Goal: Task Accomplishment & Management: Use online tool/utility

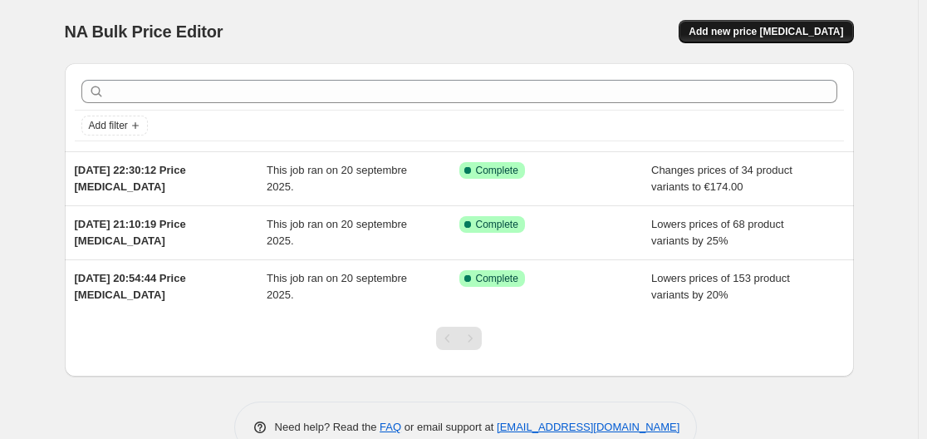
click at [791, 26] on span "Add new price [MEDICAL_DATA]" at bounding box center [766, 31] width 155 height 13
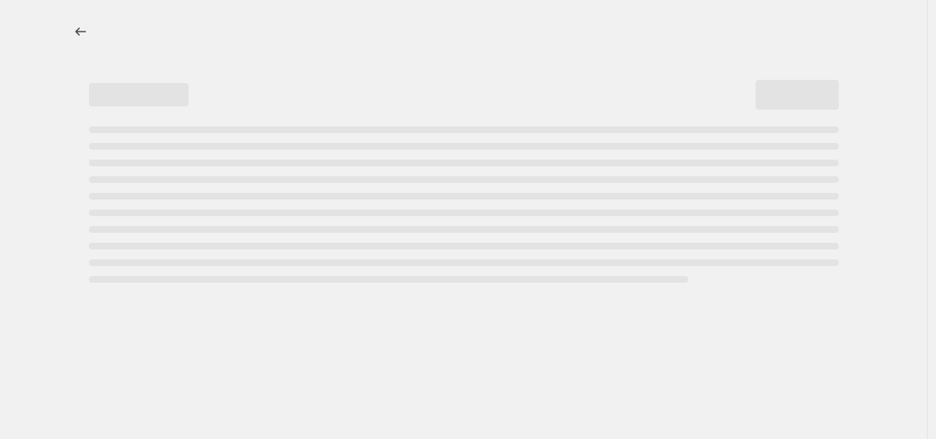
select select "percentage"
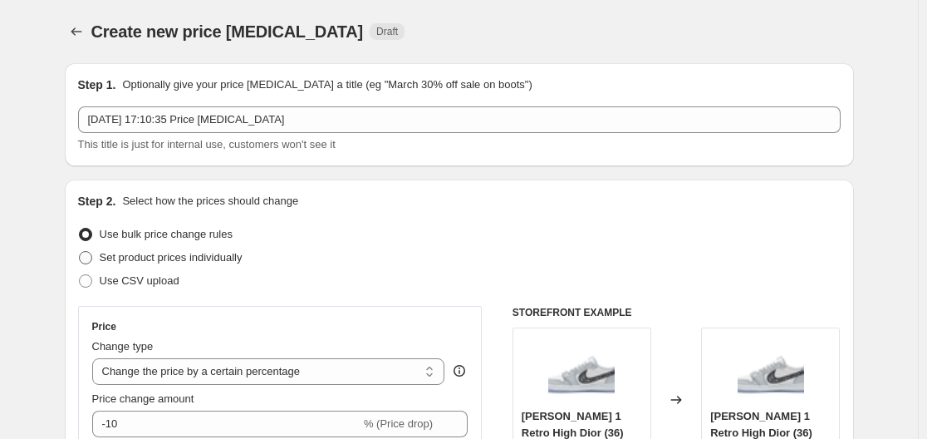
click at [163, 256] on span "Set product prices individually" at bounding box center [171, 257] width 143 height 12
click at [80, 252] on input "Set product prices individually" at bounding box center [79, 251] width 1 height 1
radio input "true"
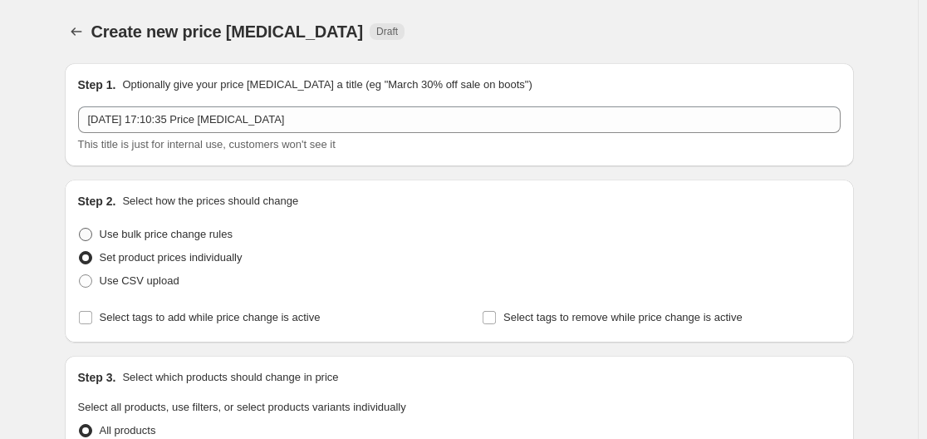
click at [176, 229] on span "Use bulk price change rules" at bounding box center [166, 234] width 133 height 12
click at [80, 229] on input "Use bulk price change rules" at bounding box center [79, 228] width 1 height 1
radio input "true"
select select "percentage"
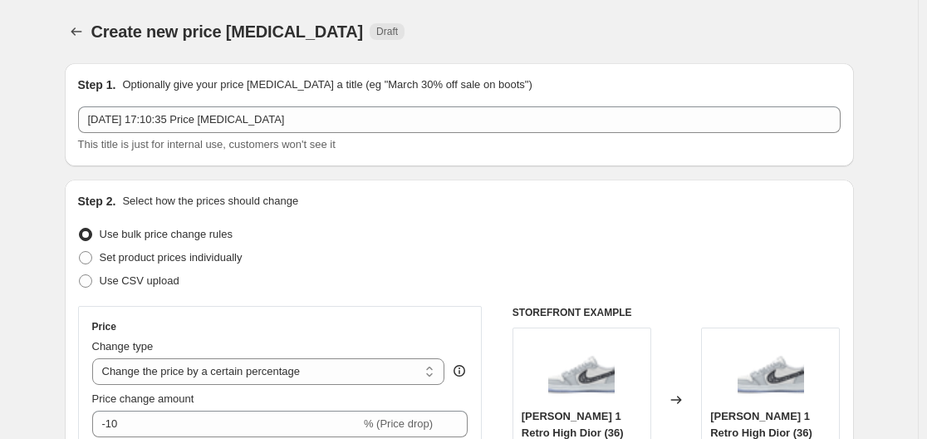
scroll to position [264, 0]
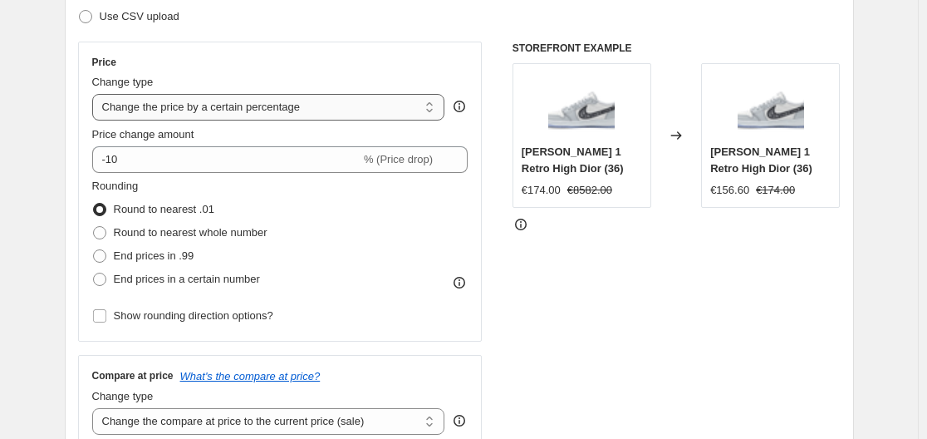
click at [211, 119] on select "Change the price to a certain amount Change the price by a certain amount Chang…" at bounding box center [268, 107] width 353 height 27
click at [180, 86] on div "Change type" at bounding box center [268, 82] width 353 height 17
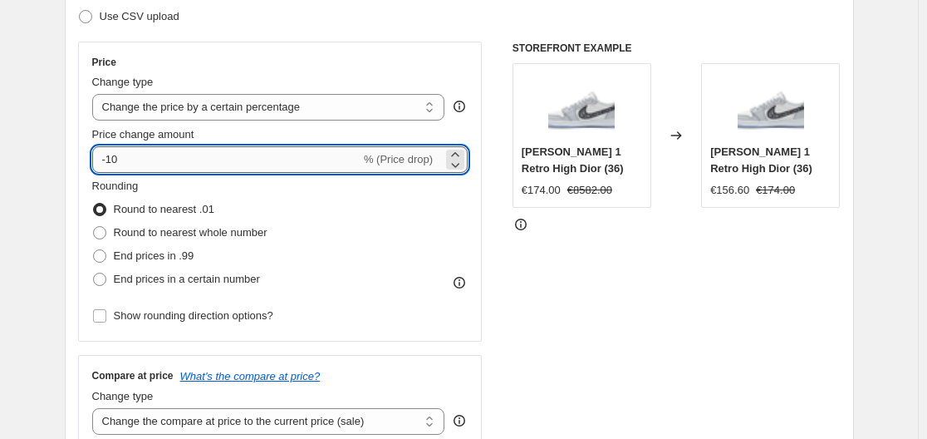
drag, startPoint x: 122, startPoint y: 160, endPoint x: 111, endPoint y: 161, distance: 10.9
click at [111, 161] on input "-10" at bounding box center [226, 159] width 268 height 27
type input "-5"
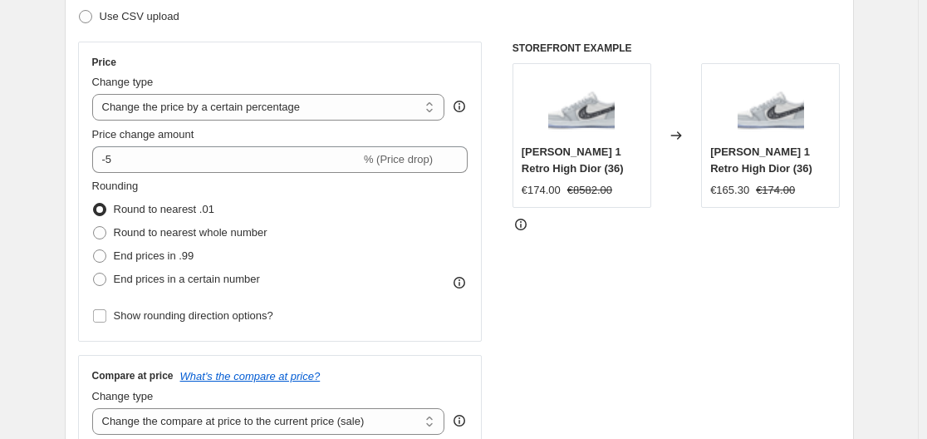
click at [71, 199] on div "Step 2. Select how the prices should change Use bulk price change rules Set pro…" at bounding box center [459, 206] width 789 height 583
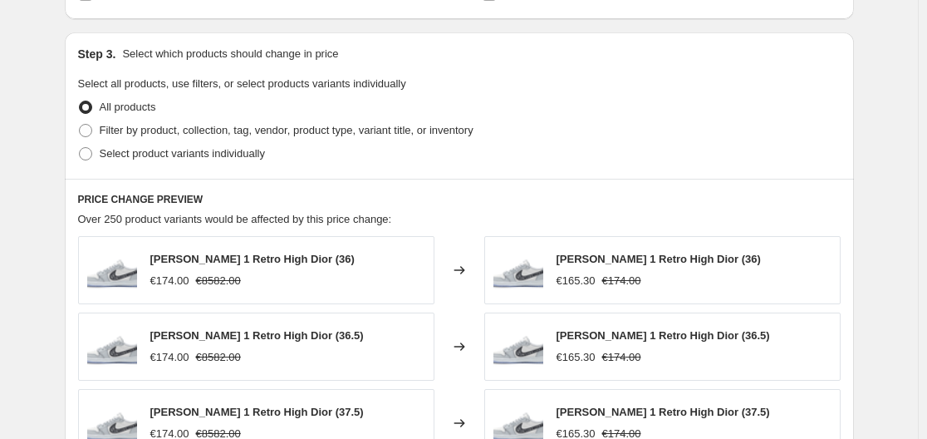
scroll to position [745, 0]
click at [166, 126] on span "Filter by product, collection, tag, vendor, product type, variant title, or inv…" at bounding box center [287, 129] width 374 height 12
click at [80, 124] on input "Filter by product, collection, tag, vendor, product type, variant title, or inv…" at bounding box center [79, 123] width 1 height 1
radio input "true"
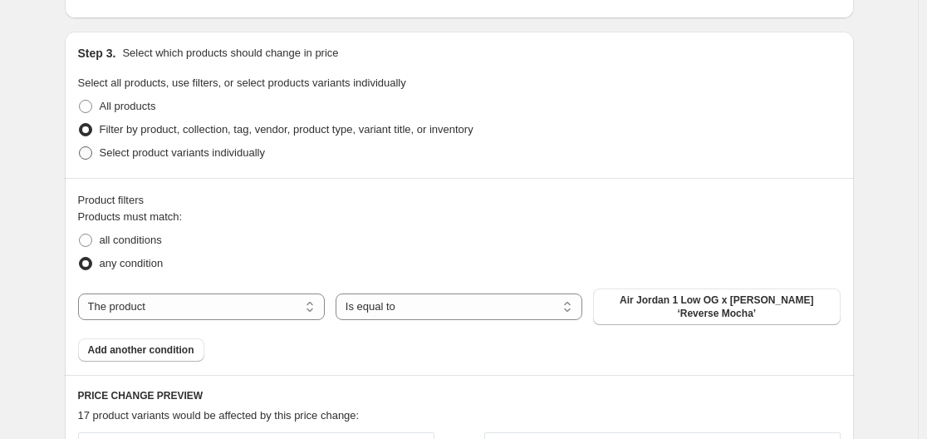
click at [161, 146] on span "Select product variants individually" at bounding box center [182, 152] width 165 height 12
click at [80, 146] on input "Select product variants individually" at bounding box center [79, 146] width 1 height 1
radio input "true"
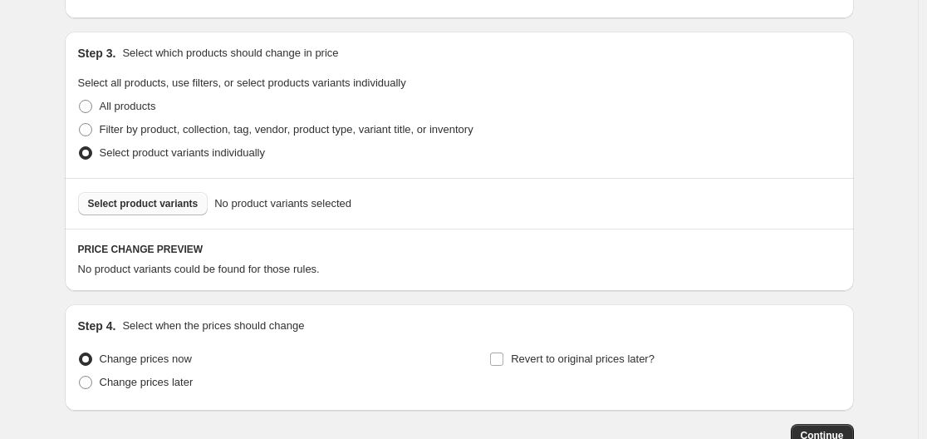
click at [166, 201] on span "Select product variants" at bounding box center [143, 203] width 111 height 13
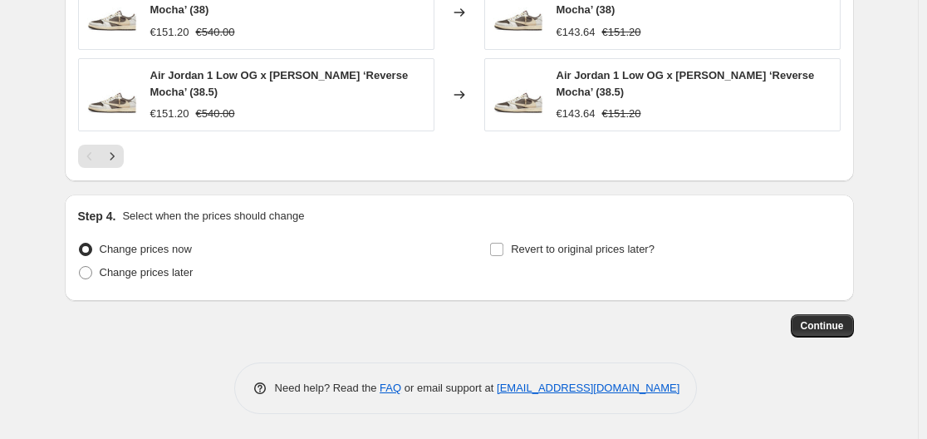
scroll to position [1300, 0]
click at [823, 332] on span "Continue" at bounding box center [822, 325] width 43 height 13
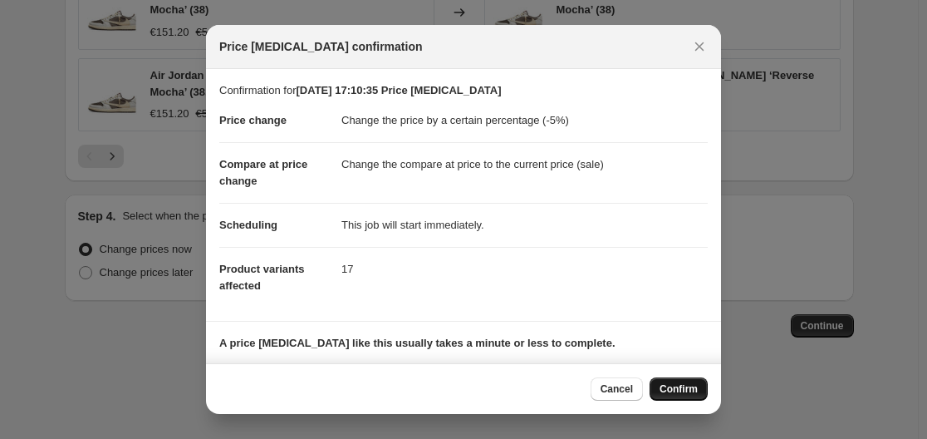
click at [660, 392] on button "Confirm" at bounding box center [679, 388] width 58 height 23
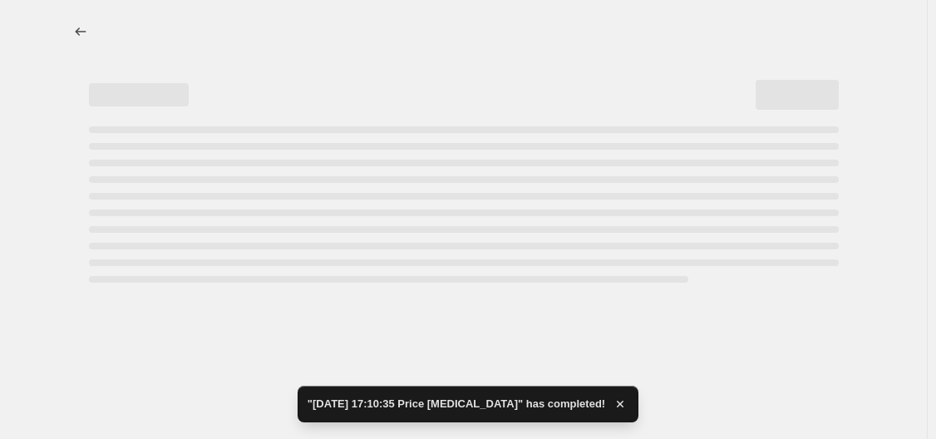
select select "percentage"
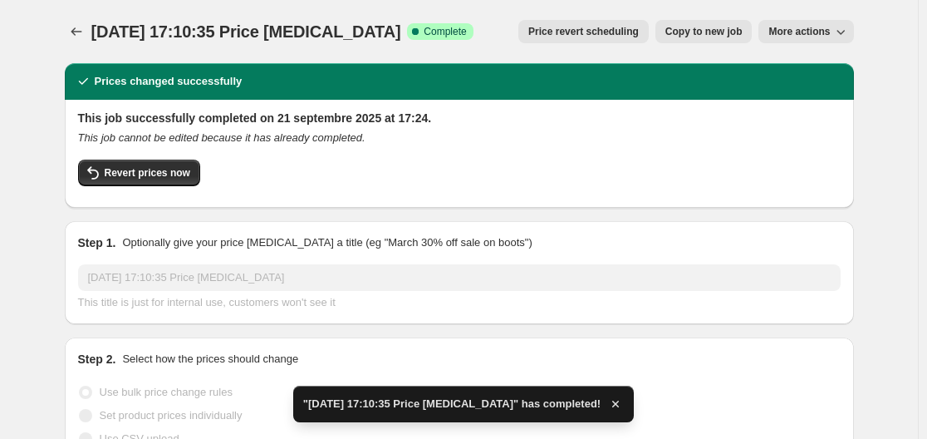
click at [800, 31] on span "More actions" at bounding box center [799, 31] width 61 height 13
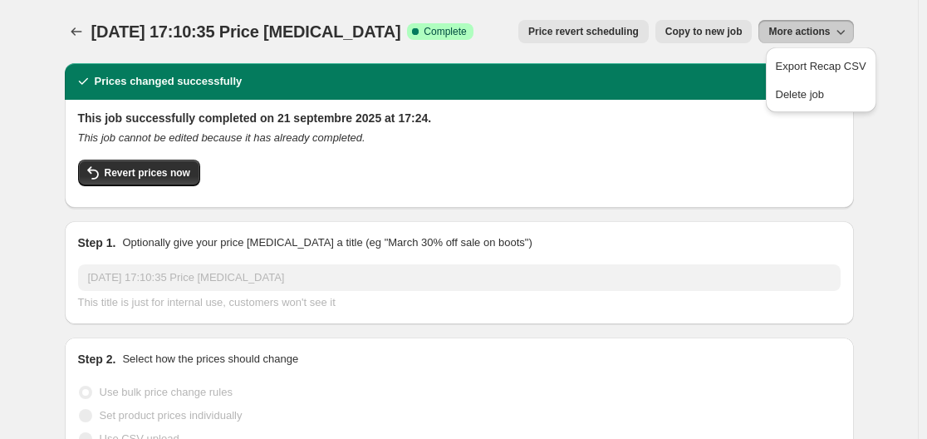
click at [728, 33] on span "Copy to new job" at bounding box center [704, 31] width 77 height 13
select select "percentage"
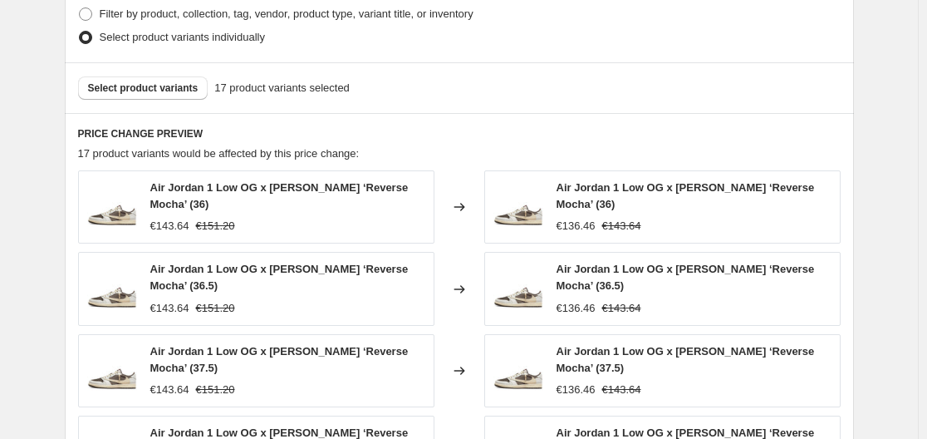
scroll to position [862, 0]
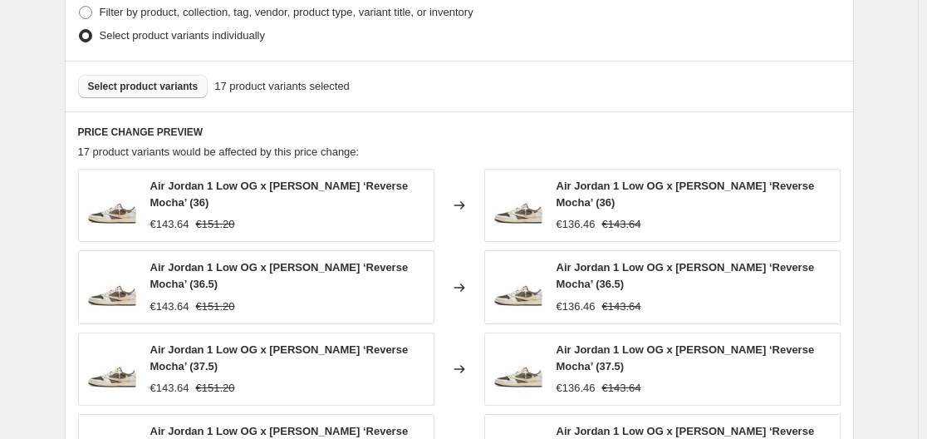
click at [149, 91] on span "Select product variants" at bounding box center [143, 86] width 111 height 13
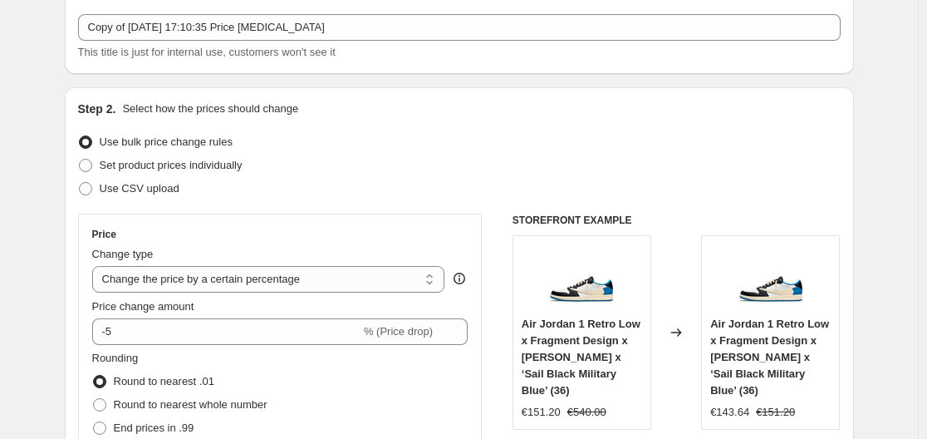
scroll to position [102, 0]
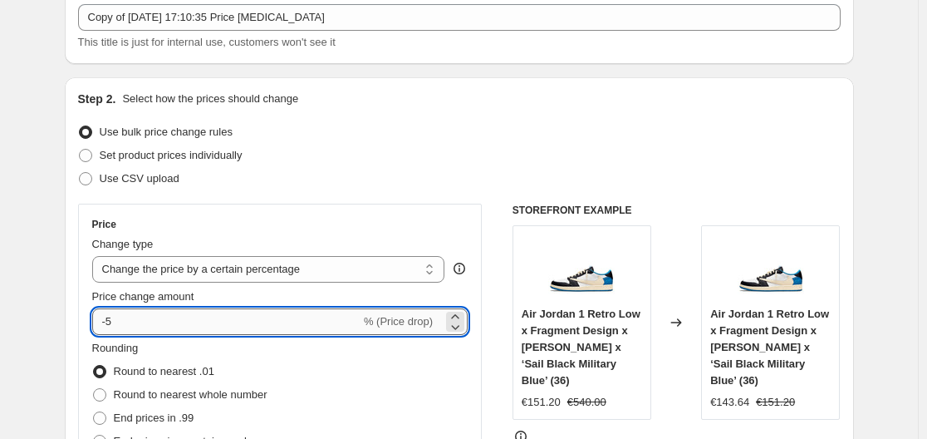
click at [130, 327] on input "-5" at bounding box center [226, 321] width 268 height 27
type input "-4"
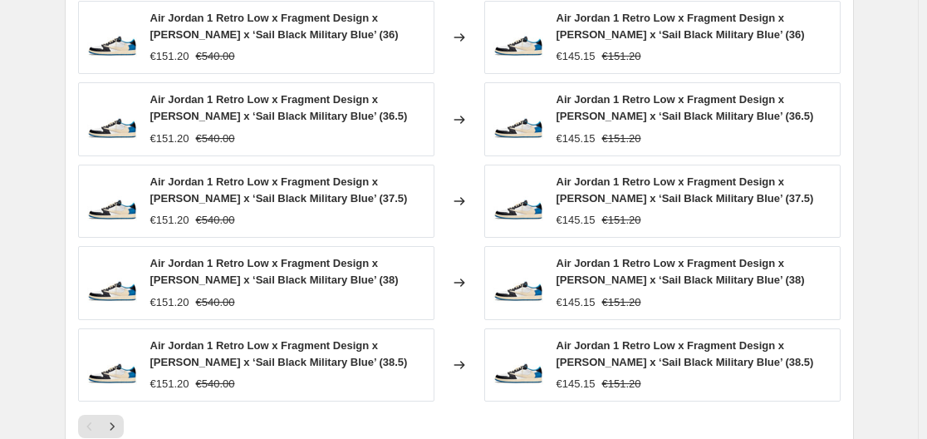
scroll to position [1301, 0]
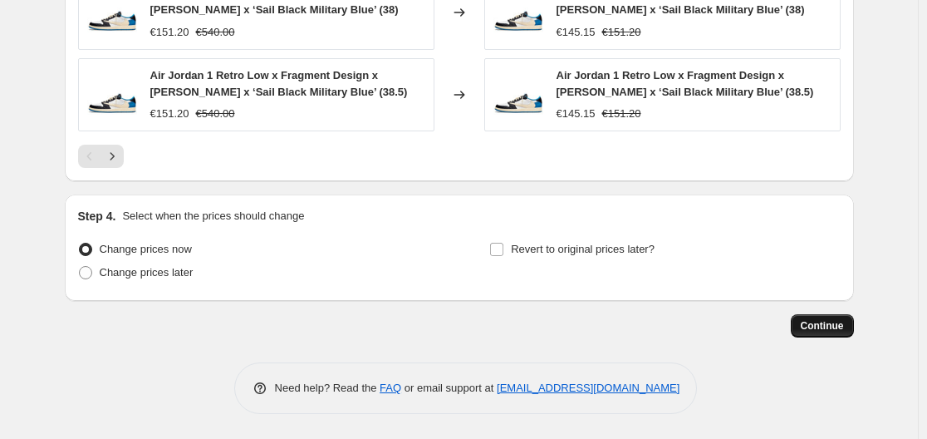
click at [848, 325] on button "Continue" at bounding box center [822, 325] width 63 height 23
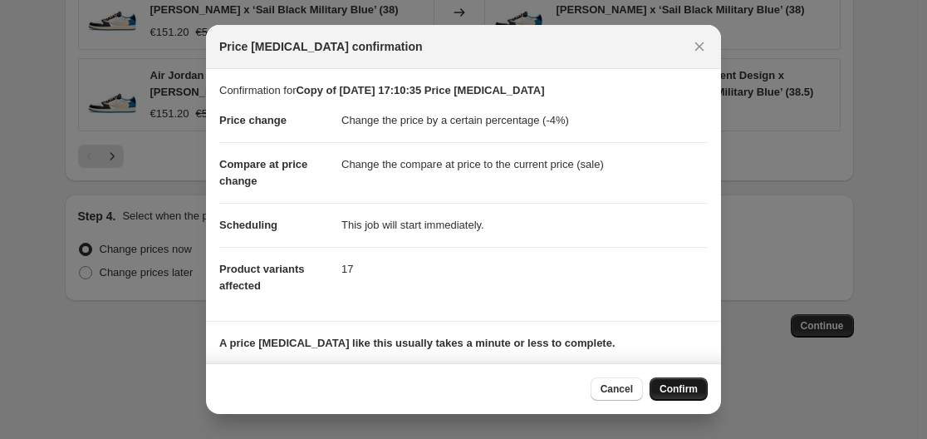
click at [685, 385] on span "Confirm" at bounding box center [679, 388] width 38 height 13
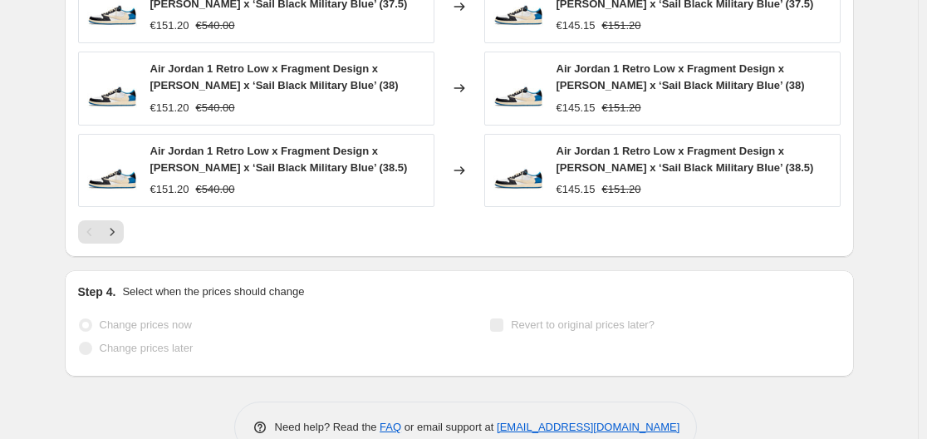
select select "percentage"
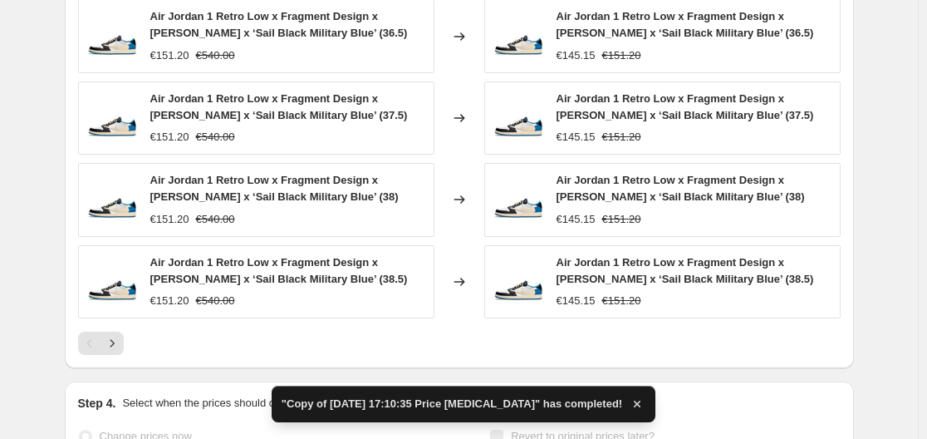
scroll to position [0, 0]
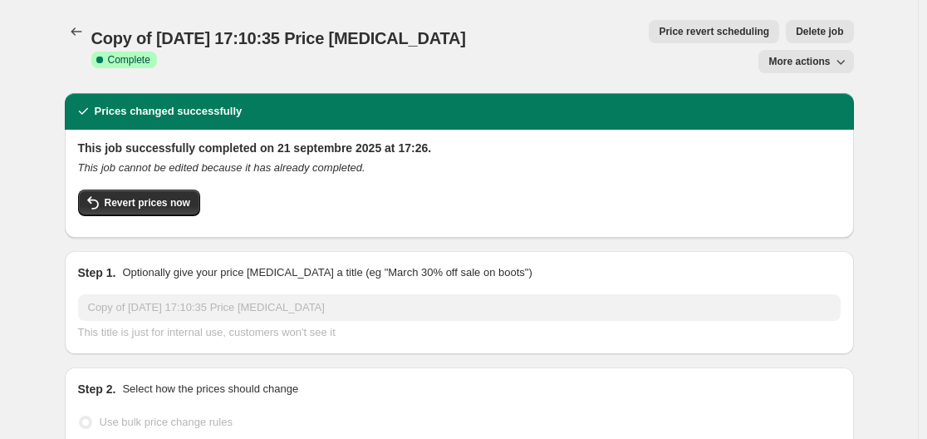
click at [828, 50] on button "More actions" at bounding box center [806, 61] width 95 height 23
click at [811, 67] on span "Copy to new job" at bounding box center [814, 66] width 77 height 12
select select "percentage"
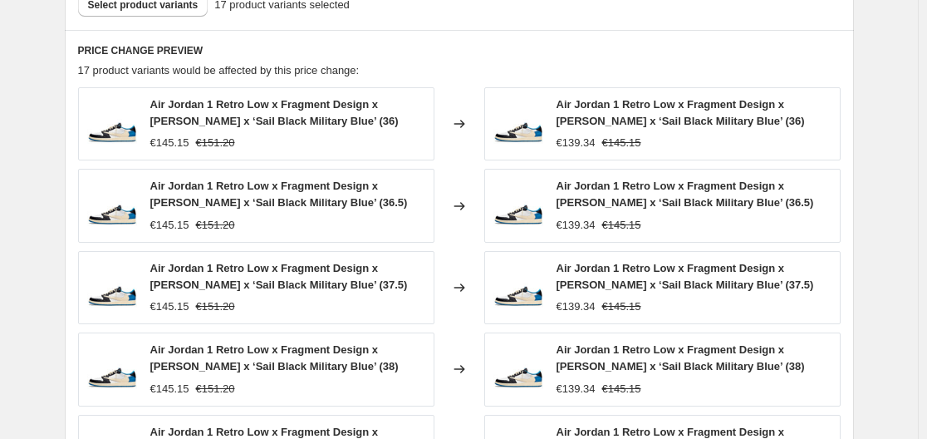
scroll to position [878, 0]
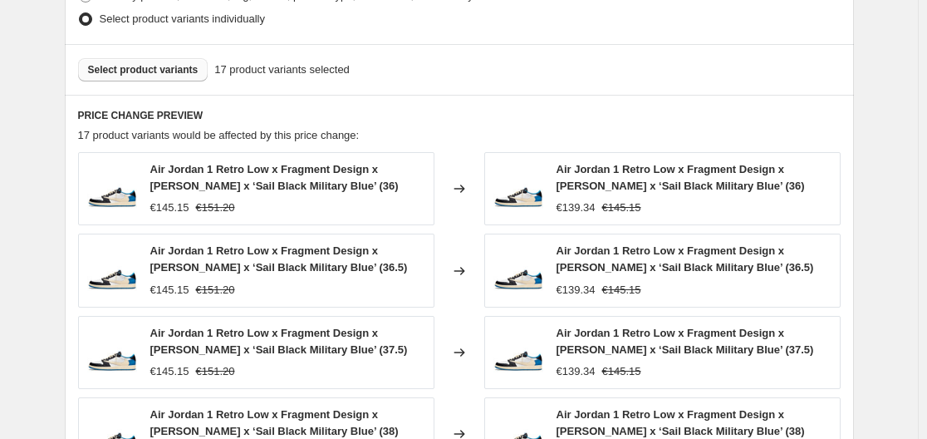
click at [129, 63] on button "Select product variants" at bounding box center [143, 69] width 130 height 23
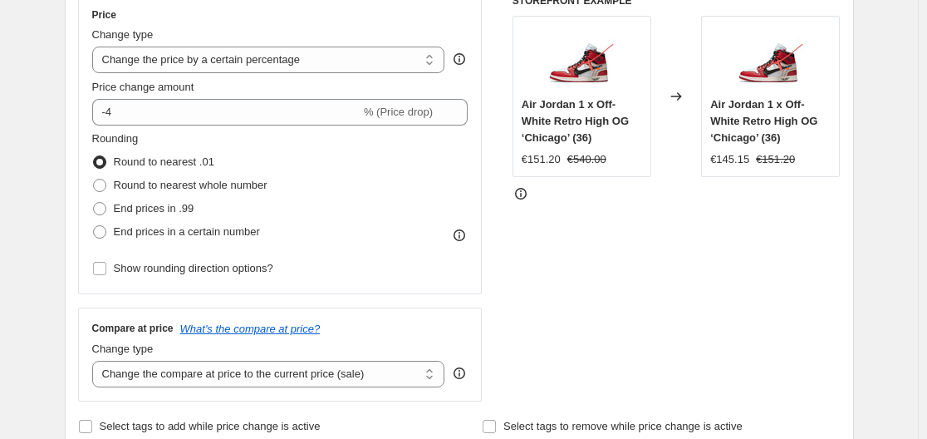
scroll to position [233, 0]
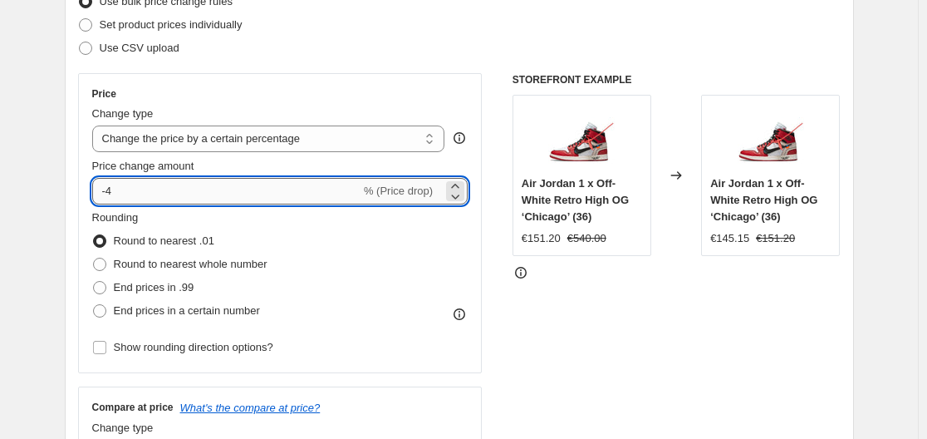
click at [137, 199] on input "-4" at bounding box center [226, 191] width 268 height 27
type input "-3"
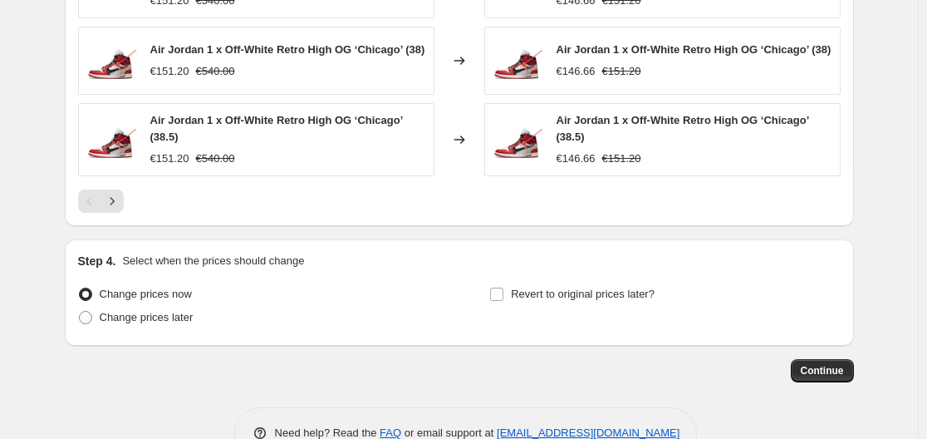
scroll to position [1290, 0]
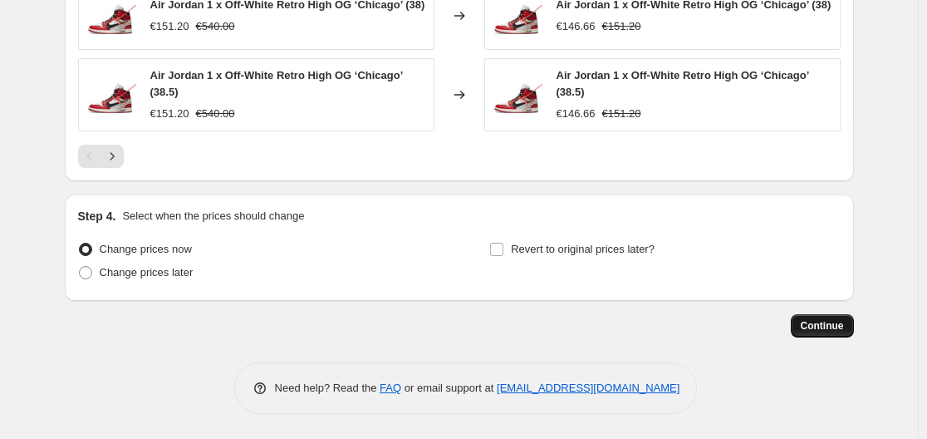
click at [834, 327] on span "Continue" at bounding box center [822, 325] width 43 height 13
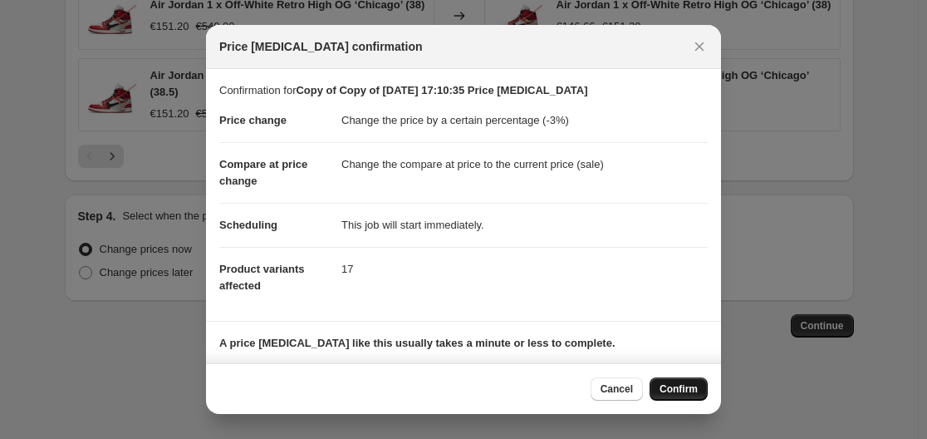
click at [657, 392] on button "Confirm" at bounding box center [679, 388] width 58 height 23
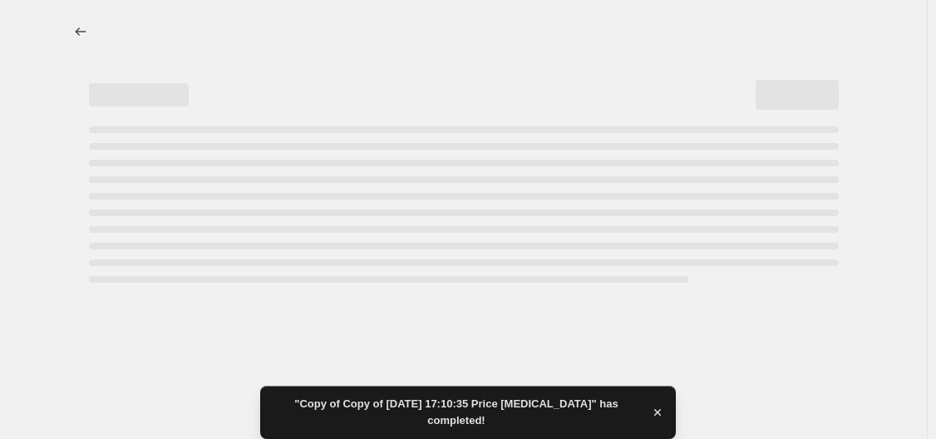
select select "percentage"
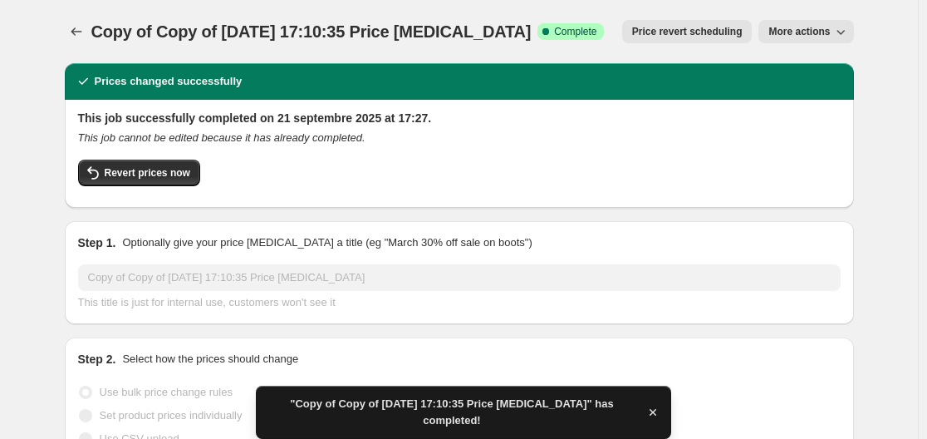
click at [830, 33] on span "More actions" at bounding box center [799, 31] width 61 height 13
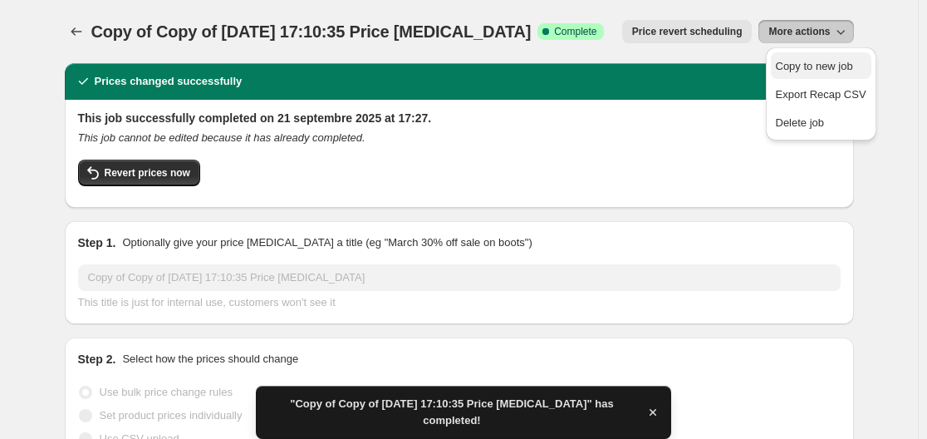
click at [800, 71] on span "Copy to new job" at bounding box center [814, 66] width 77 height 12
select select "percentage"
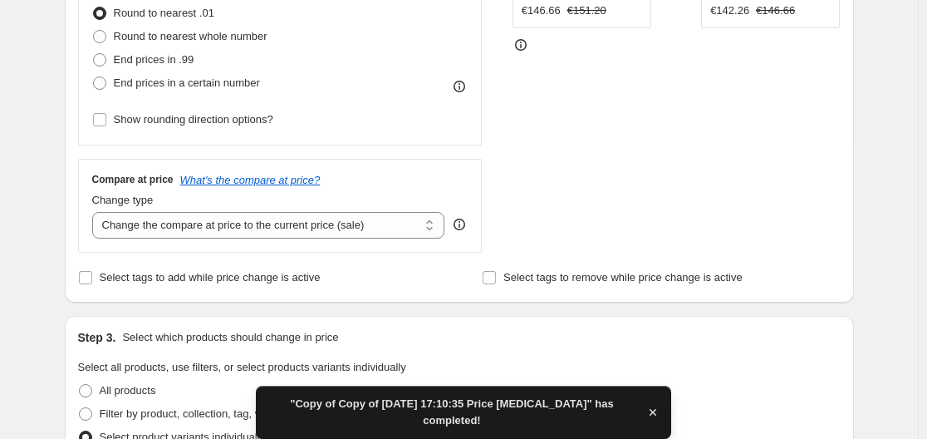
scroll to position [675, 0]
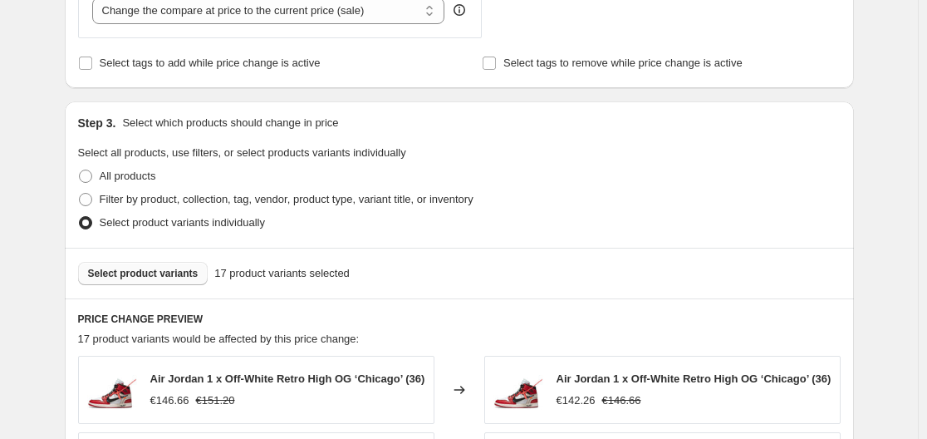
click at [149, 266] on button "Select product variants" at bounding box center [143, 273] width 130 height 23
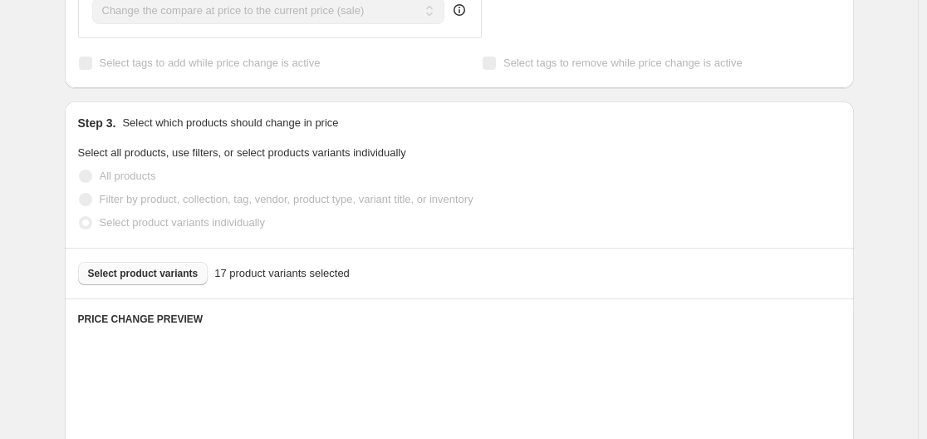
scroll to position [0, 0]
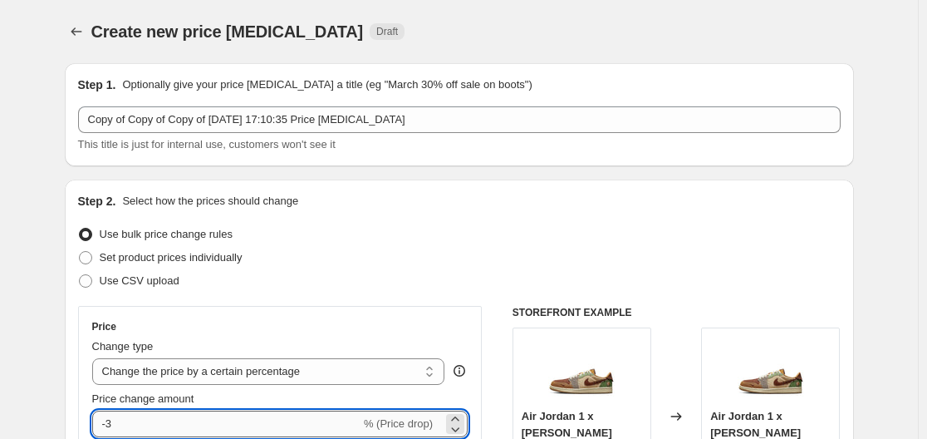
click at [112, 427] on input "-3" at bounding box center [226, 424] width 268 height 27
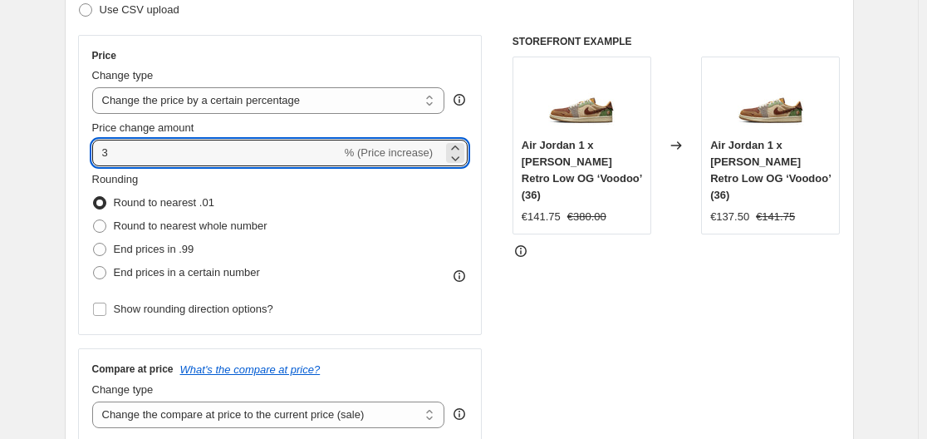
type input "3"
click at [170, 161] on input "3" at bounding box center [216, 153] width 249 height 27
type input "10"
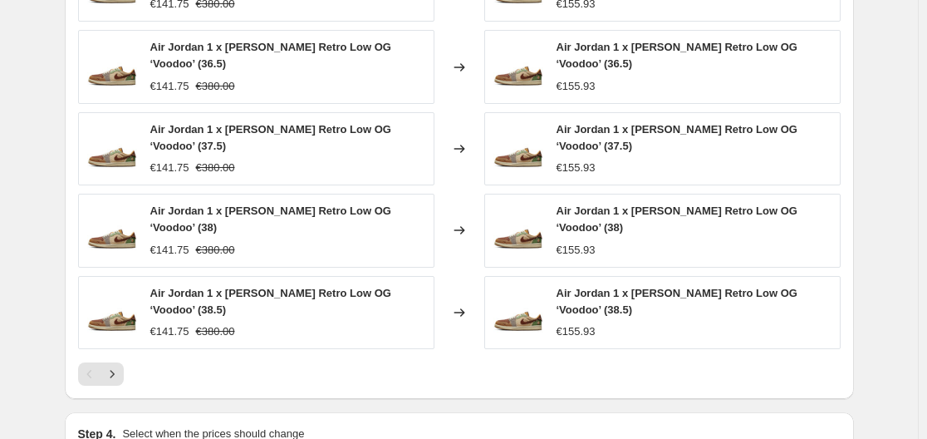
scroll to position [1301, 0]
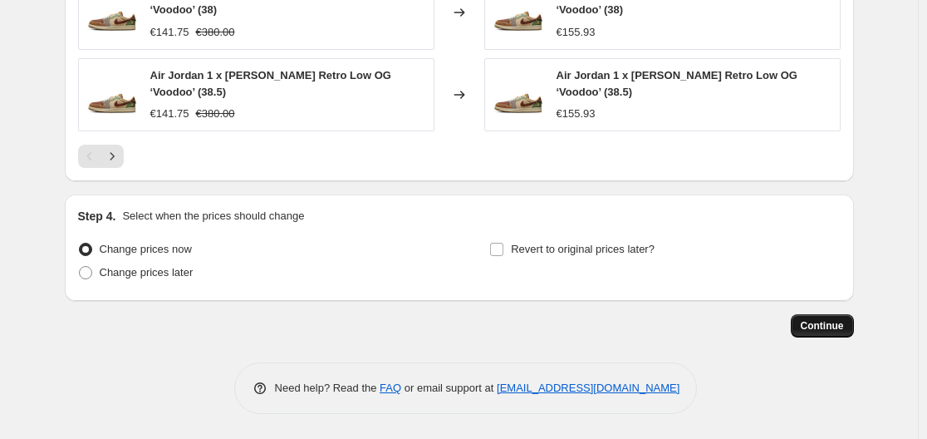
click at [833, 324] on span "Continue" at bounding box center [822, 325] width 43 height 13
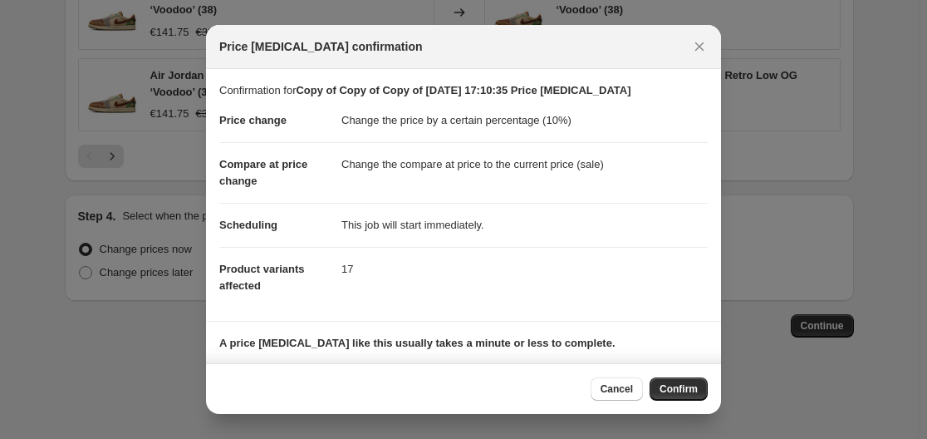
scroll to position [107, 0]
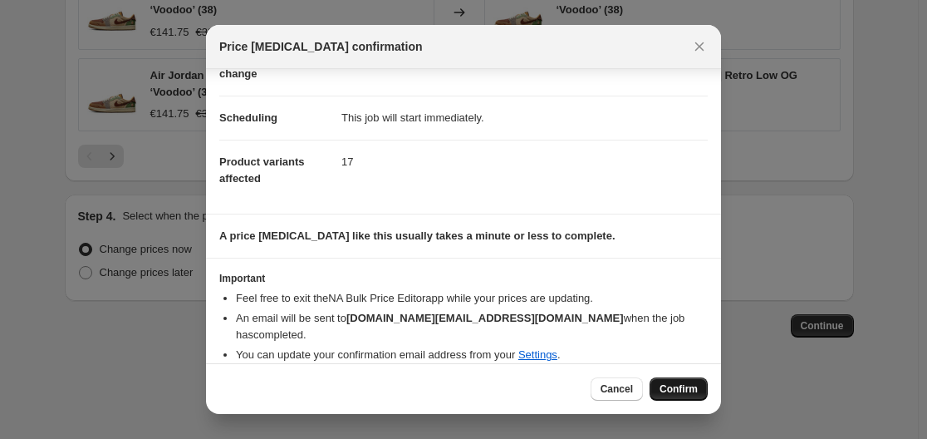
click at [682, 390] on span "Confirm" at bounding box center [679, 388] width 38 height 13
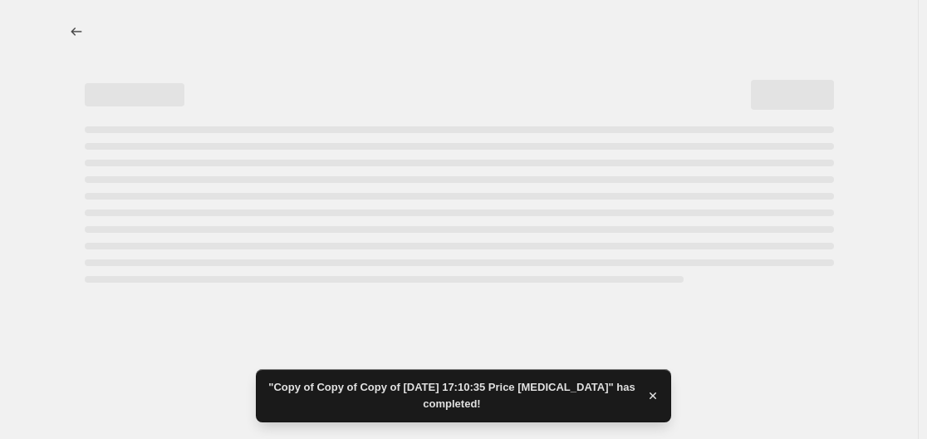
select select "percentage"
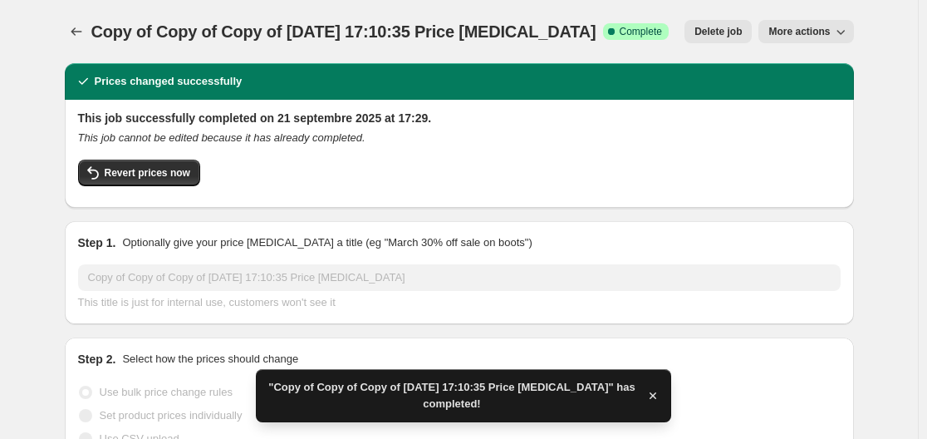
click at [804, 26] on span "More actions" at bounding box center [799, 31] width 61 height 13
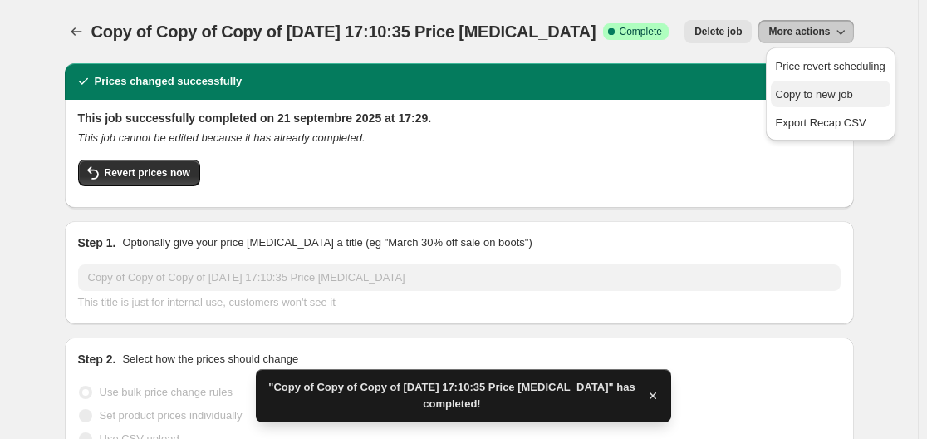
click at [809, 100] on span "Copy to new job" at bounding box center [814, 94] width 77 height 12
select select "percentage"
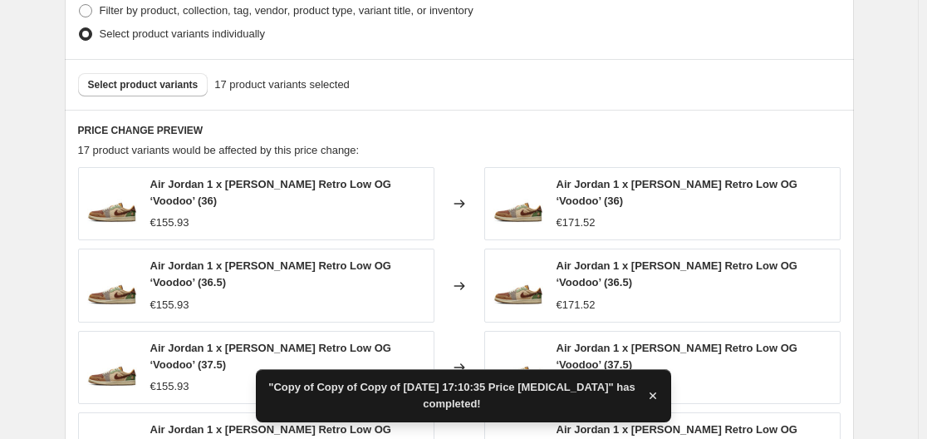
scroll to position [780, 0]
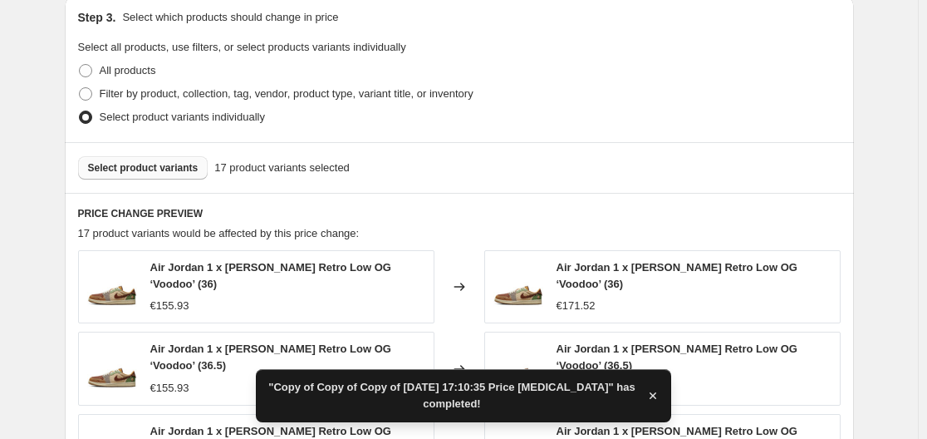
click at [178, 174] on span "Select product variants" at bounding box center [143, 167] width 111 height 13
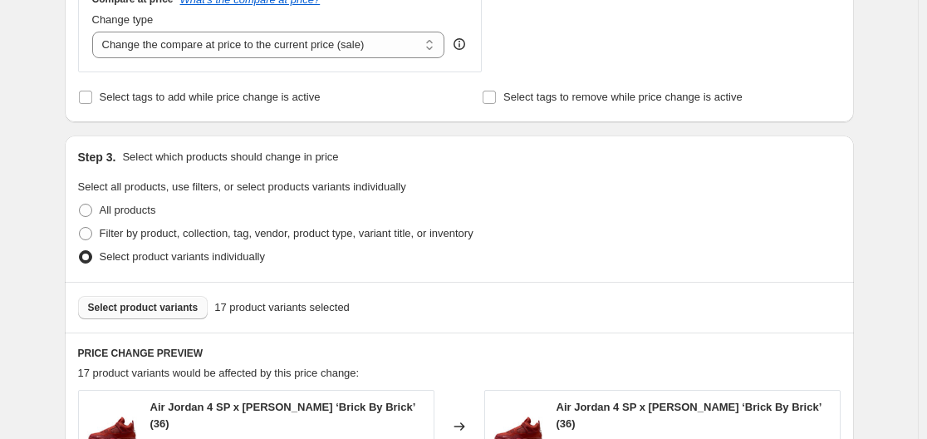
scroll to position [645, 0]
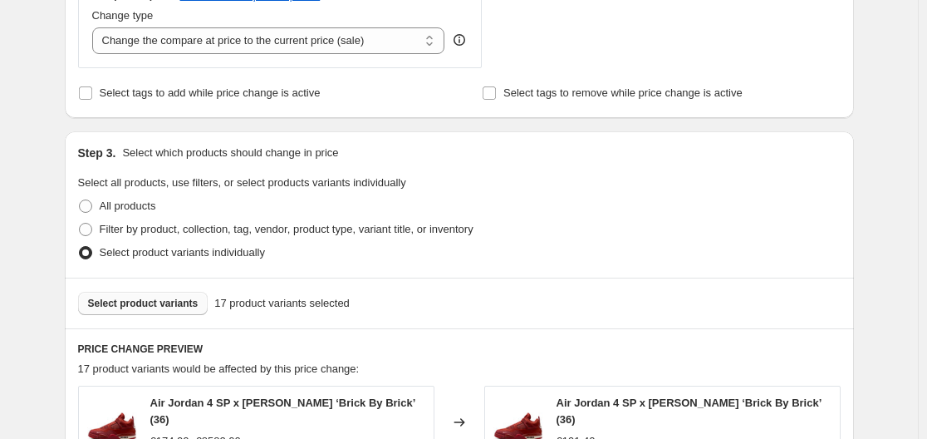
click at [118, 309] on span "Select product variants" at bounding box center [143, 303] width 111 height 13
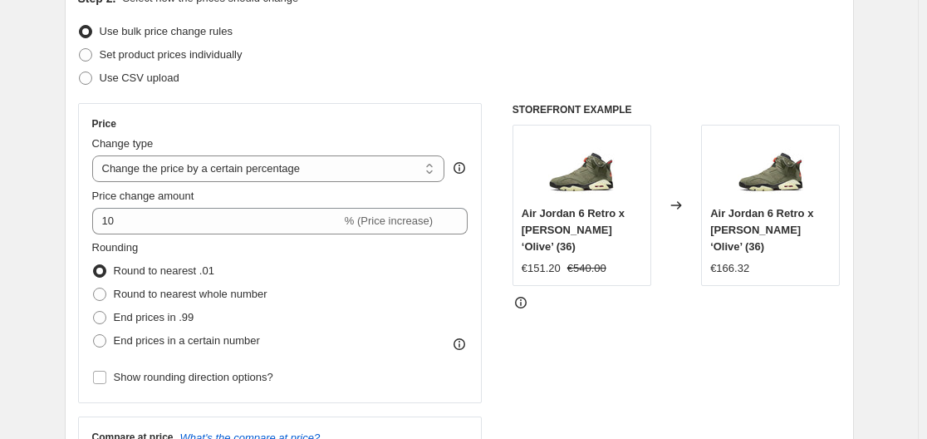
scroll to position [189, 0]
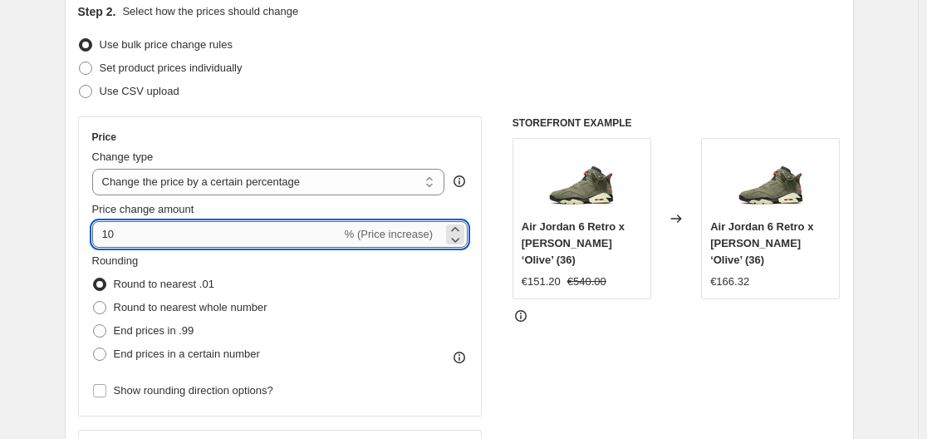
click at [130, 241] on input "10" at bounding box center [216, 234] width 249 height 27
type input "1"
type input "20"
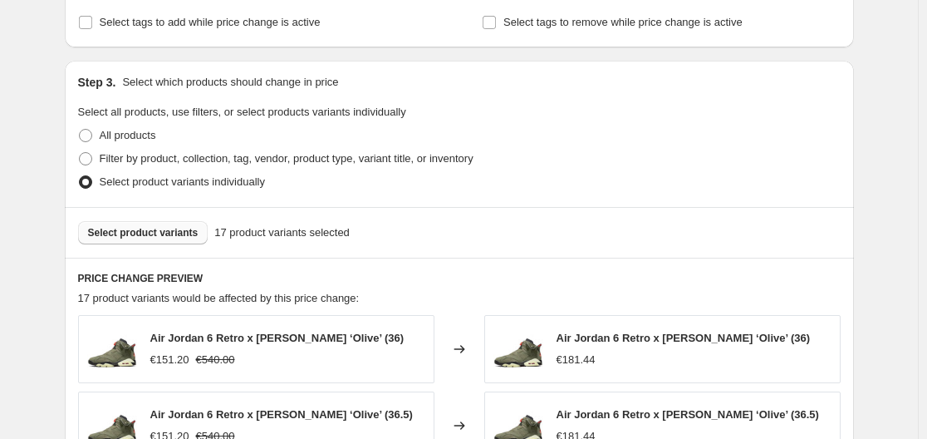
scroll to position [1274, 0]
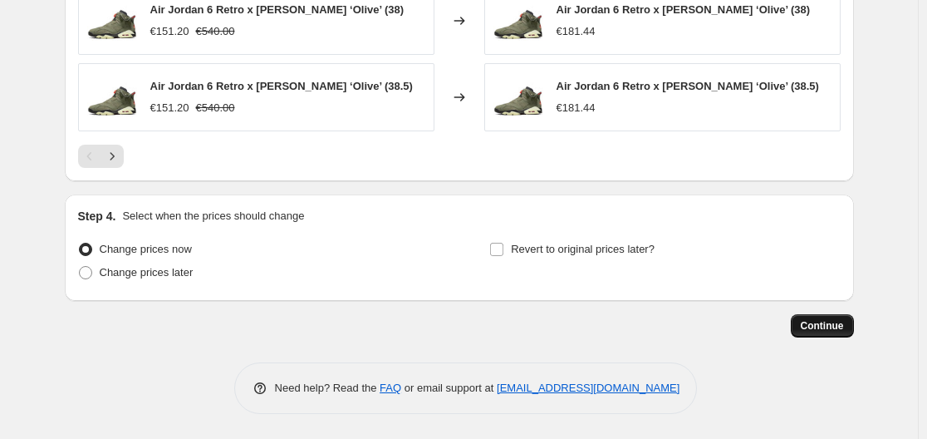
click at [836, 334] on button "Continue" at bounding box center [822, 325] width 63 height 23
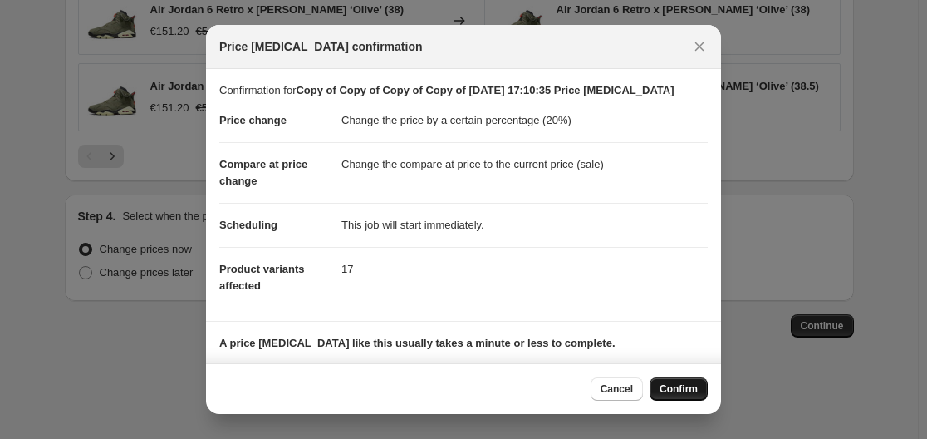
click at [681, 400] on button "Confirm" at bounding box center [679, 388] width 58 height 23
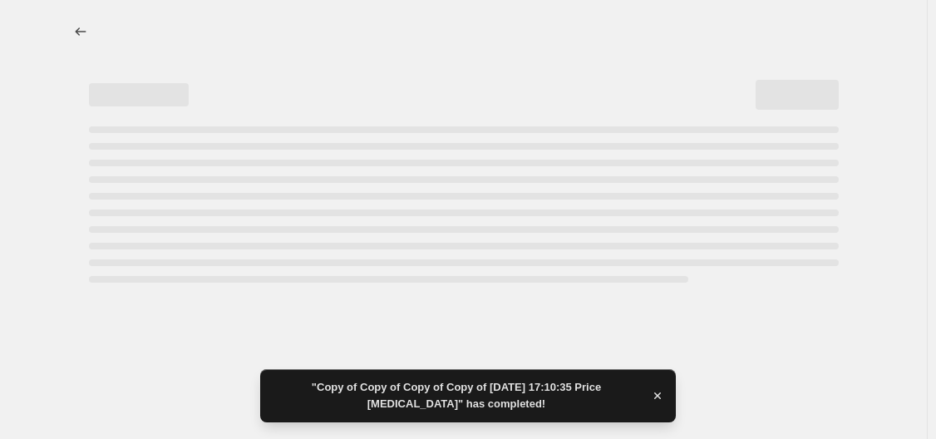
select select "percentage"
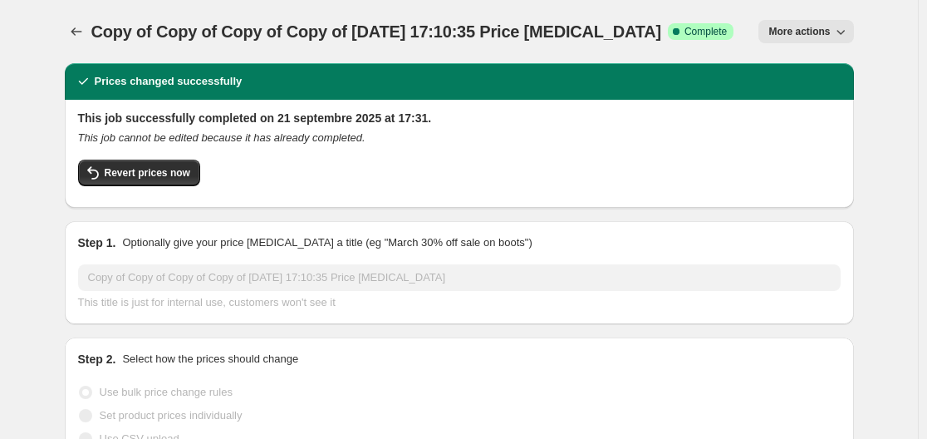
click at [798, 34] on span "More actions" at bounding box center [799, 31] width 61 height 13
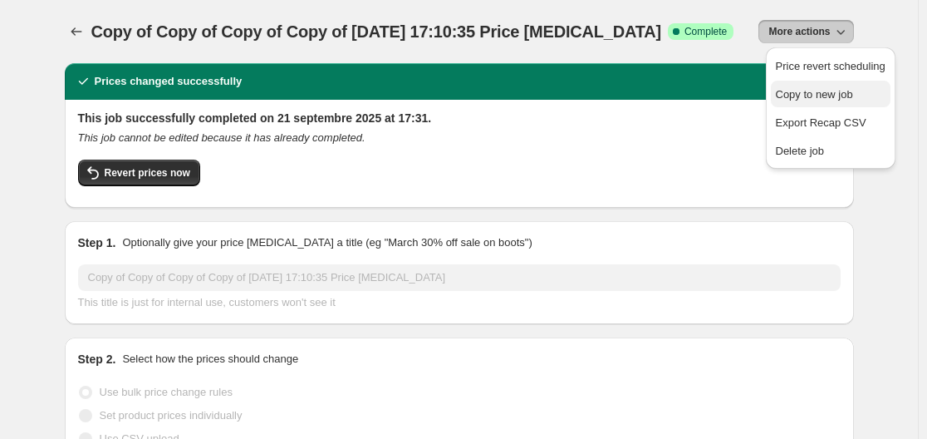
click at [784, 91] on span "Copy to new job" at bounding box center [814, 94] width 77 height 12
select select "percentage"
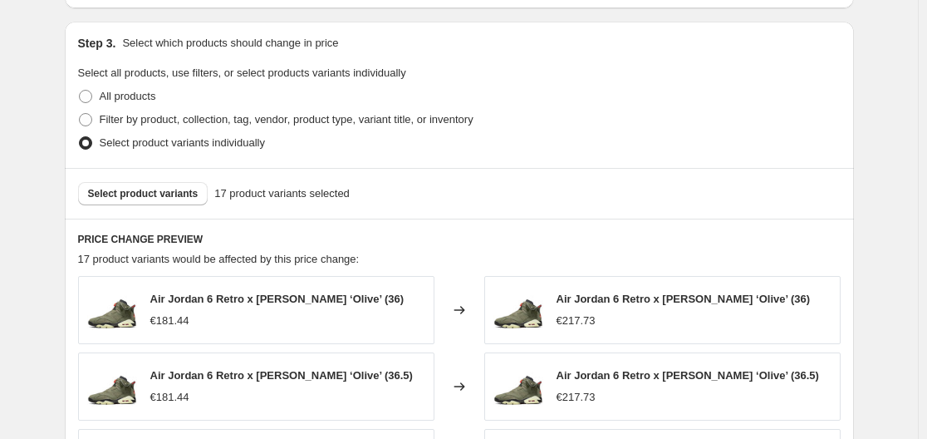
scroll to position [754, 0]
click at [169, 192] on span "Select product variants" at bounding box center [143, 194] width 111 height 13
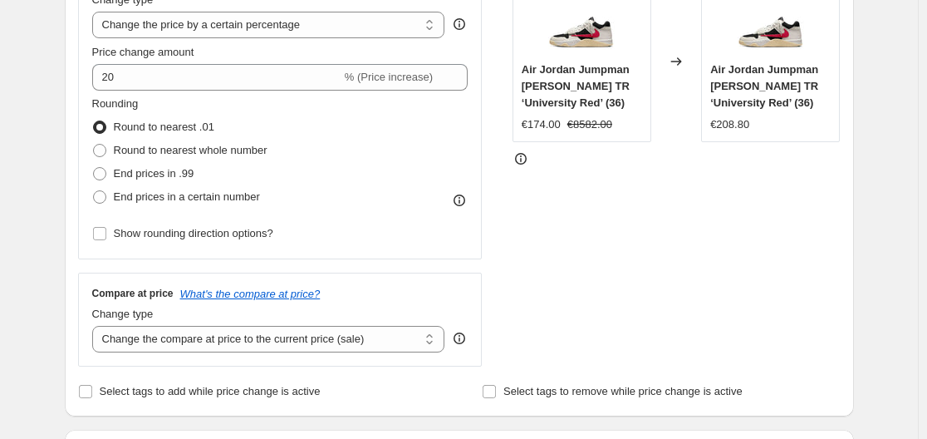
scroll to position [0, 0]
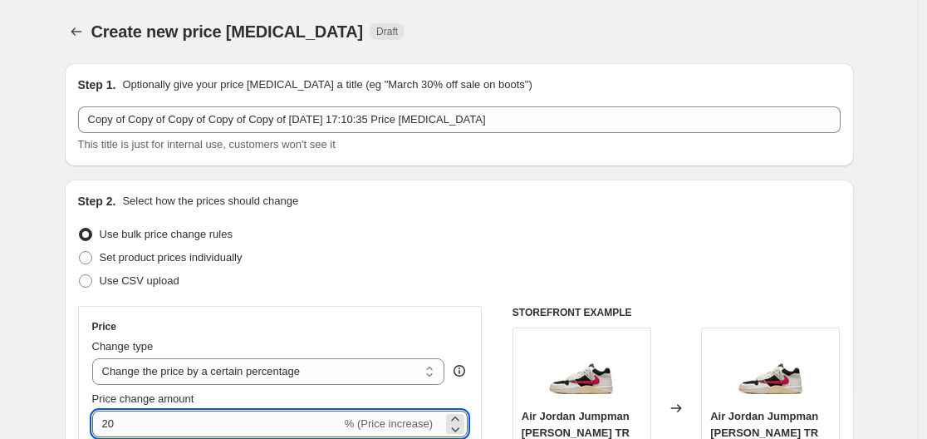
click at [106, 425] on input "20" at bounding box center [216, 424] width 249 height 27
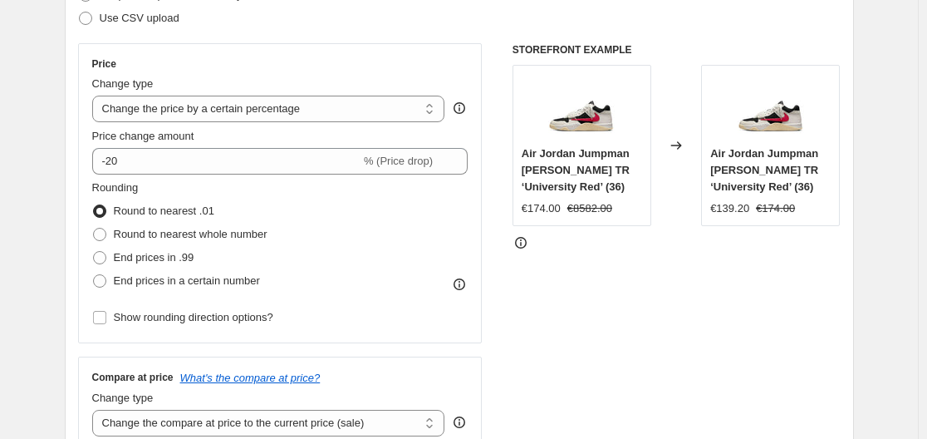
scroll to position [242, 0]
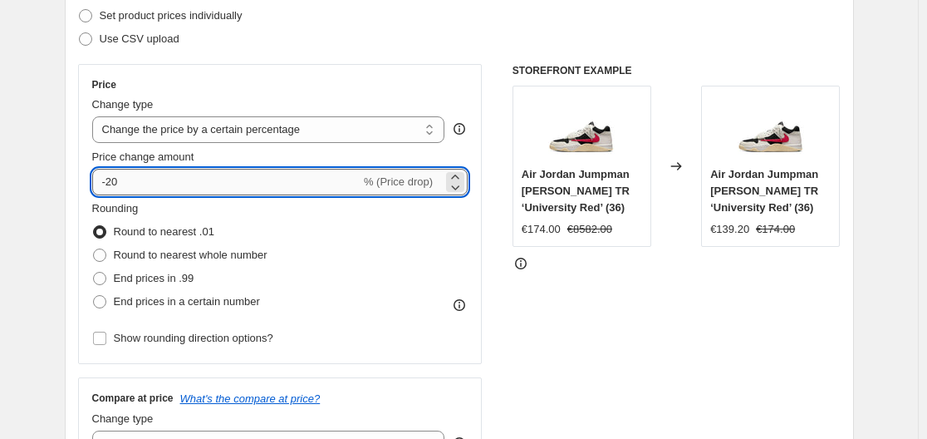
click at [155, 189] on input "-20" at bounding box center [226, 182] width 268 height 27
type input "-2"
type input "0"
click at [155, 189] on input "0" at bounding box center [256, 182] width 328 height 27
type input "-15"
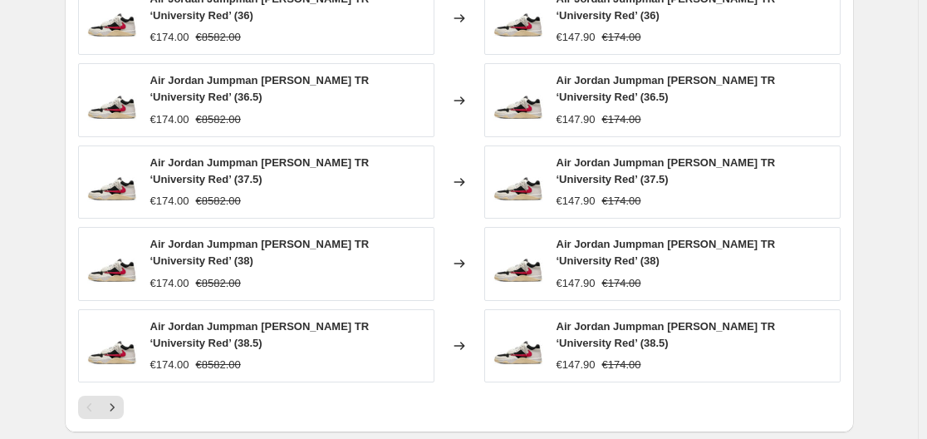
scroll to position [1274, 0]
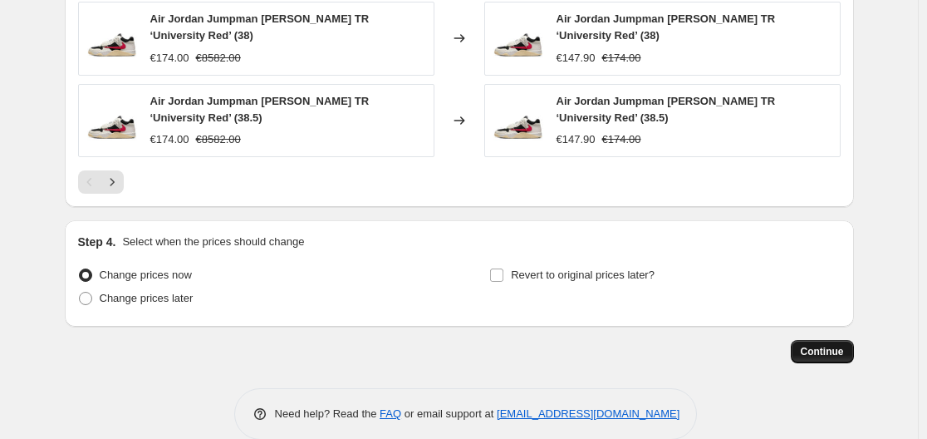
click at [836, 345] on span "Continue" at bounding box center [822, 351] width 43 height 13
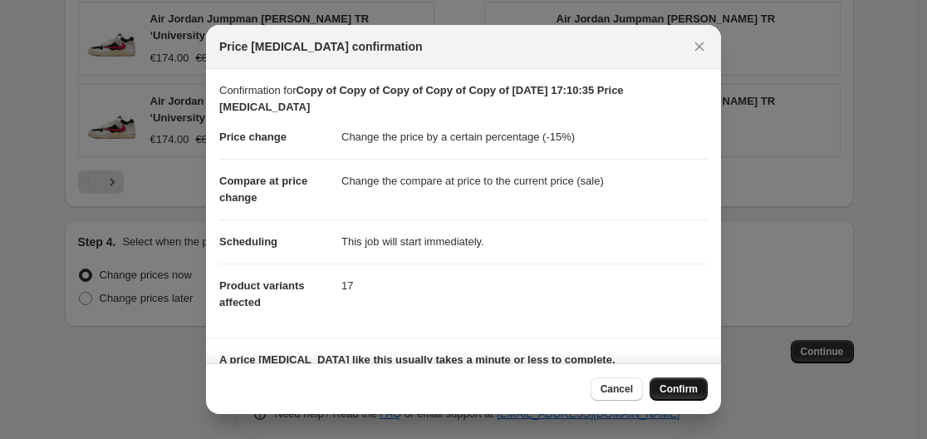
click at [685, 381] on button "Confirm" at bounding box center [679, 388] width 58 height 23
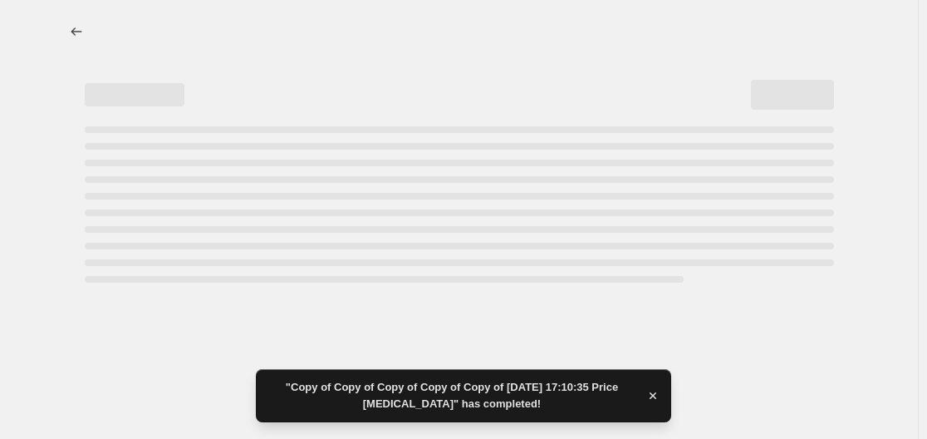
select select "percentage"
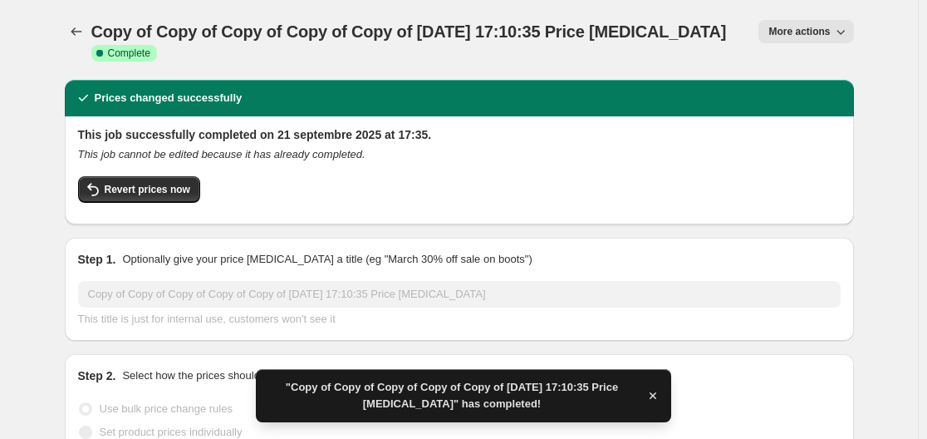
click at [817, 17] on div "Copy of Copy of Copy of Copy of Copy of 21 sept. 2025, 17:10:35 Price change jo…" at bounding box center [459, 40] width 789 height 80
click at [815, 21] on button "More actions" at bounding box center [806, 31] width 95 height 23
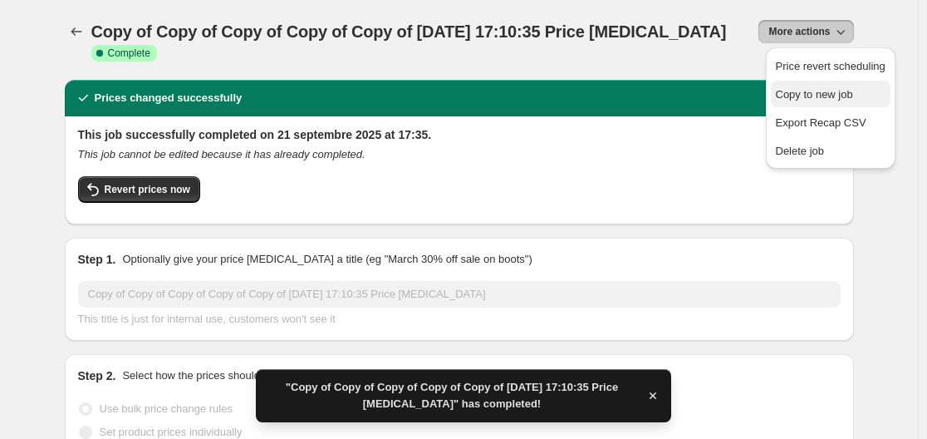
click at [792, 102] on span "Copy to new job" at bounding box center [831, 94] width 110 height 17
select select "percentage"
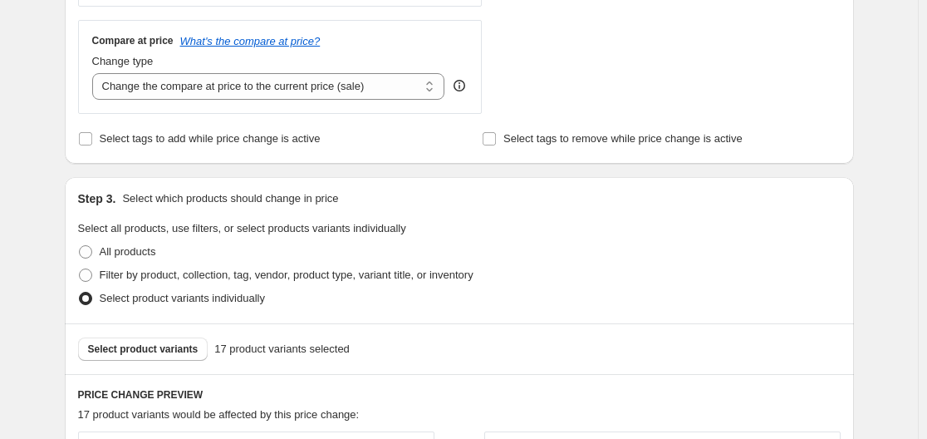
scroll to position [599, 0]
click at [37, 259] on div "Create new price change job. This page is ready Create new price change job Dra…" at bounding box center [459, 270] width 918 height 1739
click at [30, 248] on div "Create new price change job. This page is ready Create new price change job Dra…" at bounding box center [459, 270] width 918 height 1739
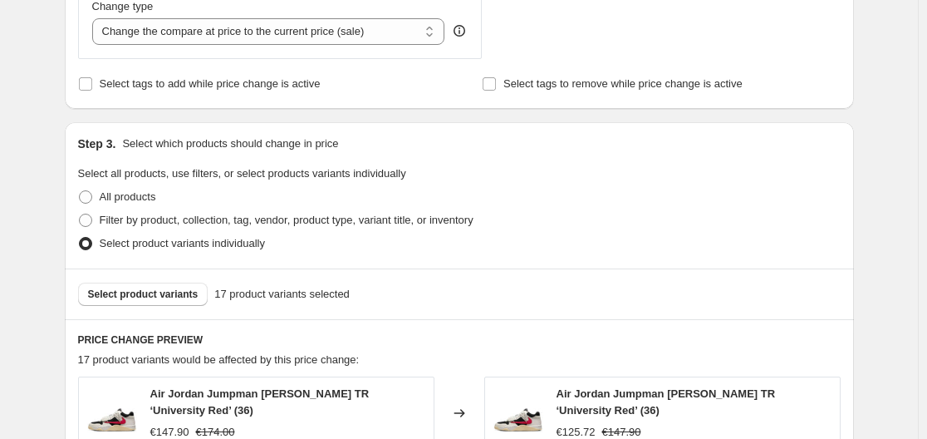
scroll to position [653, 0]
click at [165, 302] on span "Select product variants" at bounding box center [143, 294] width 111 height 13
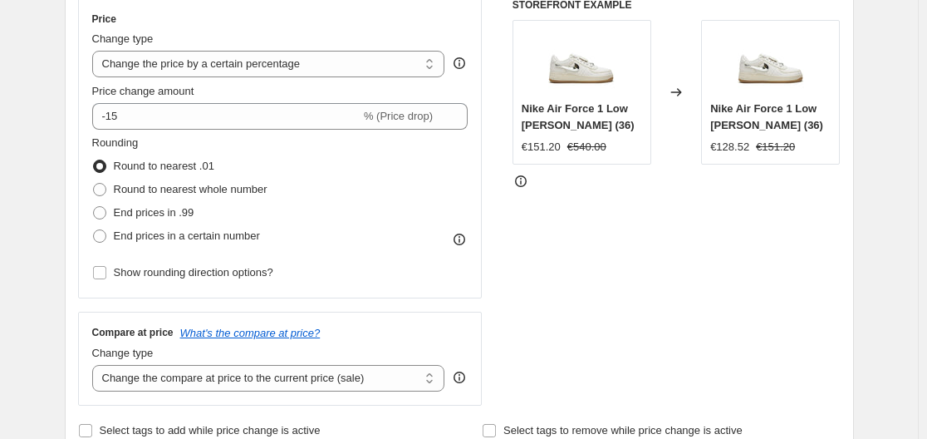
scroll to position [302, 0]
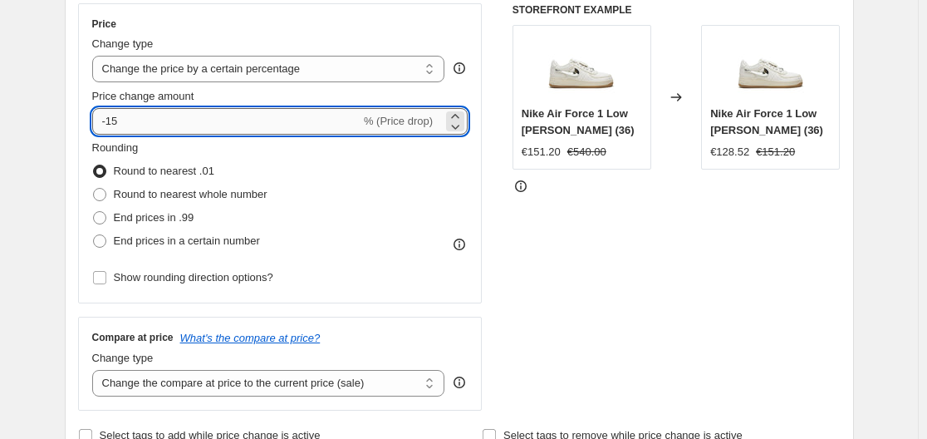
click at [112, 122] on input "-15" at bounding box center [226, 121] width 268 height 27
type input "15"
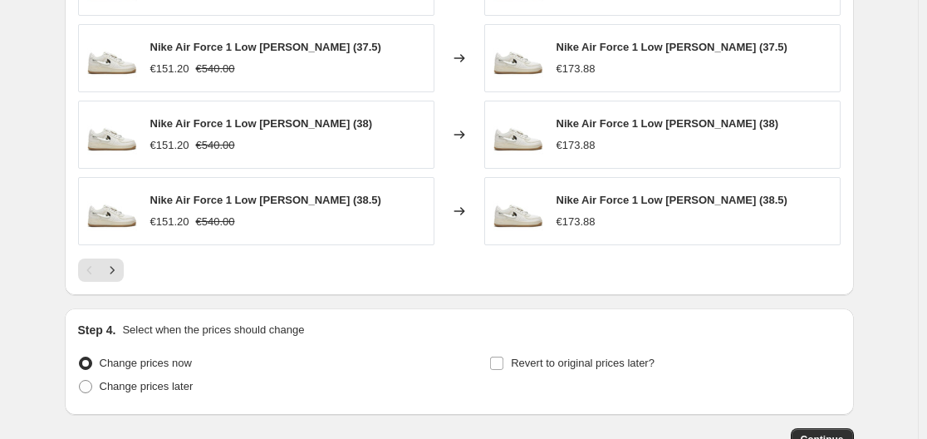
scroll to position [1274, 0]
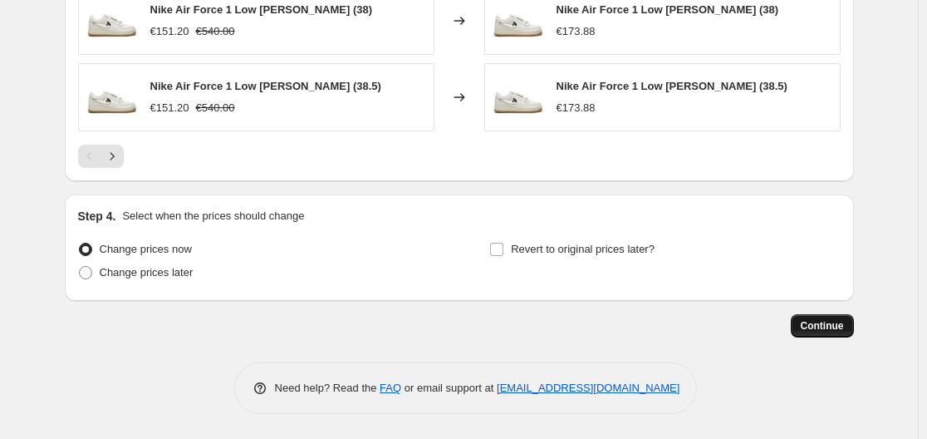
click at [820, 321] on span "Continue" at bounding box center [822, 325] width 43 height 13
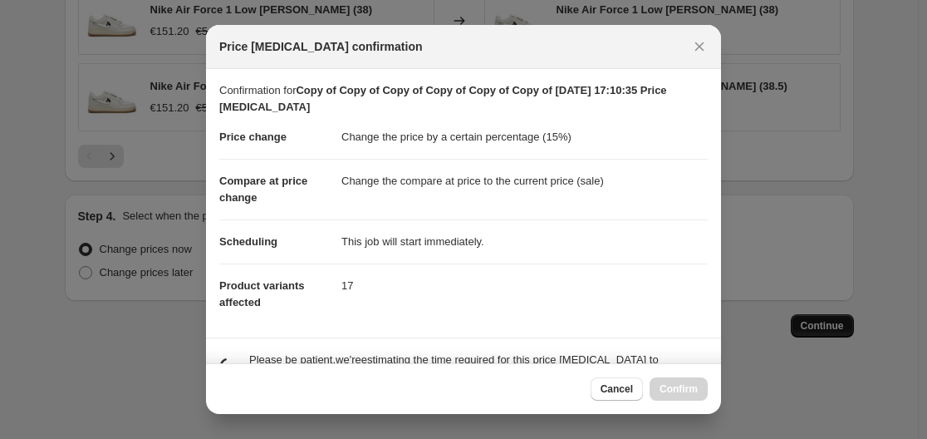
scroll to position [0, 0]
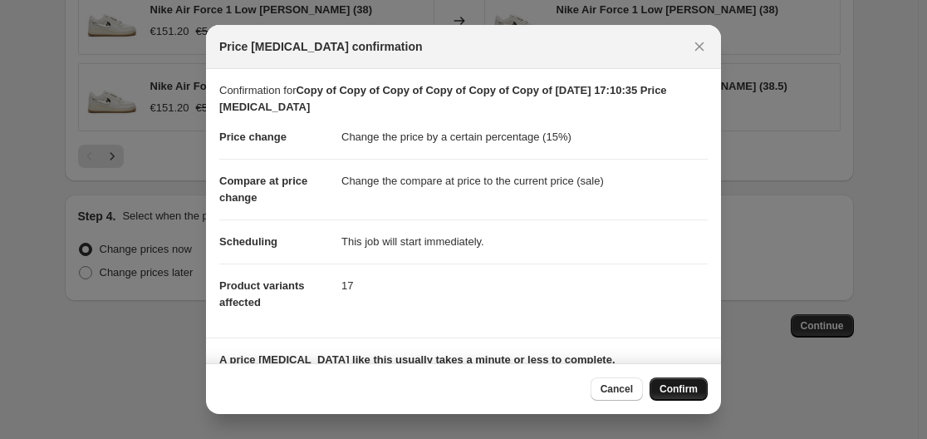
click at [683, 389] on span "Confirm" at bounding box center [679, 388] width 38 height 13
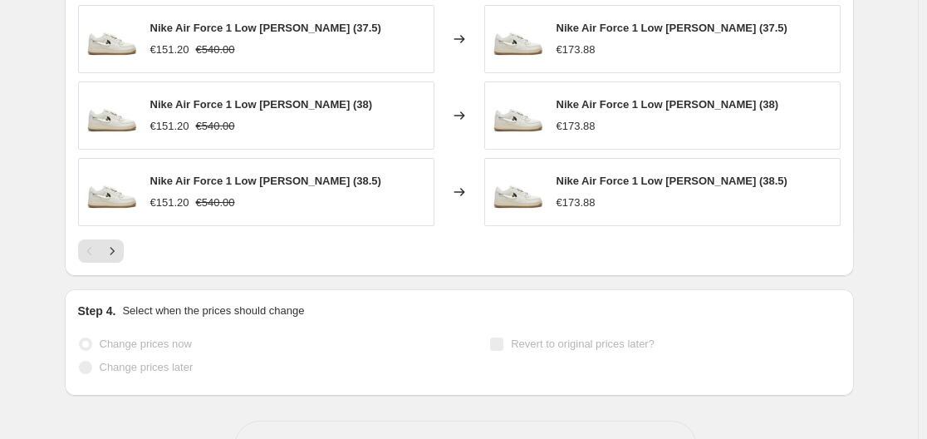
select select "percentage"
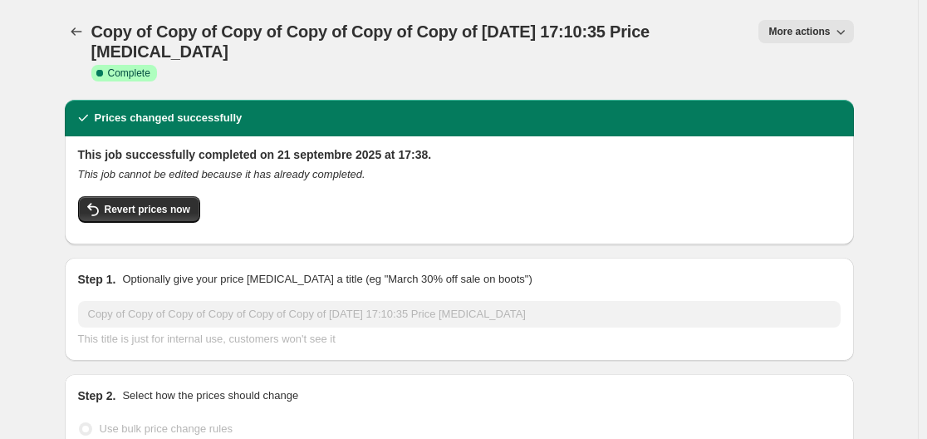
click at [837, 32] on icon "button" at bounding box center [841, 31] width 17 height 17
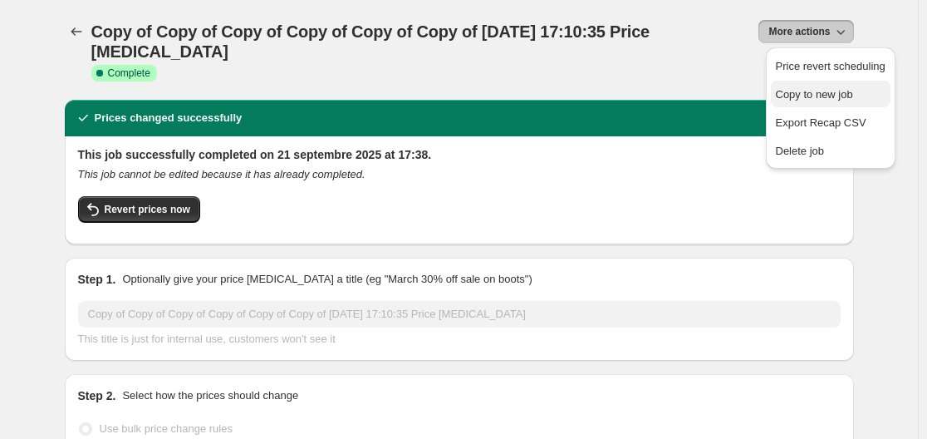
click at [804, 99] on span "Copy to new job" at bounding box center [814, 94] width 77 height 12
select select "percentage"
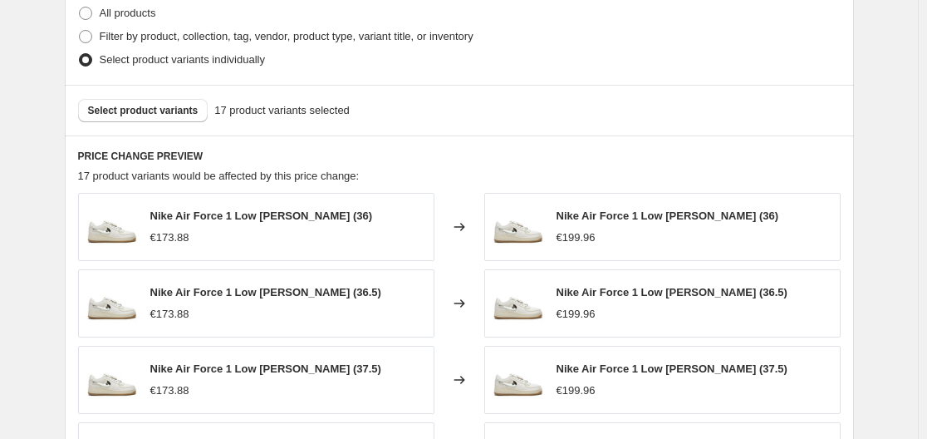
scroll to position [829, 0]
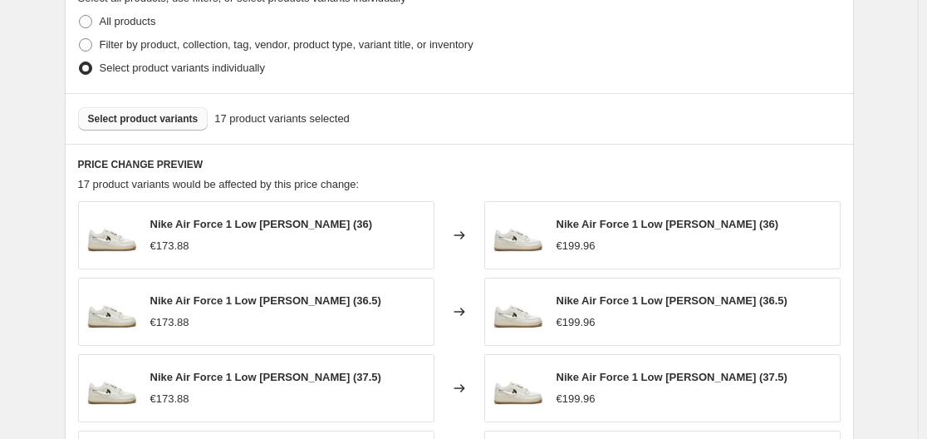
click at [135, 117] on span "Select product variants" at bounding box center [143, 118] width 111 height 13
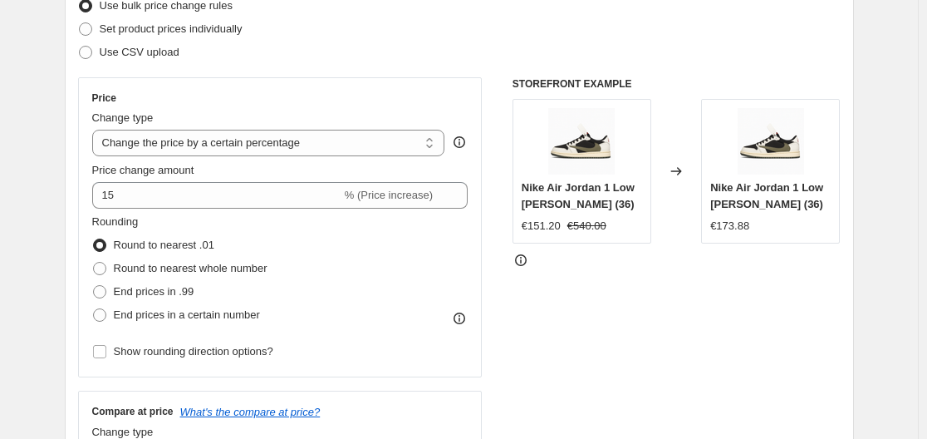
scroll to position [233, 0]
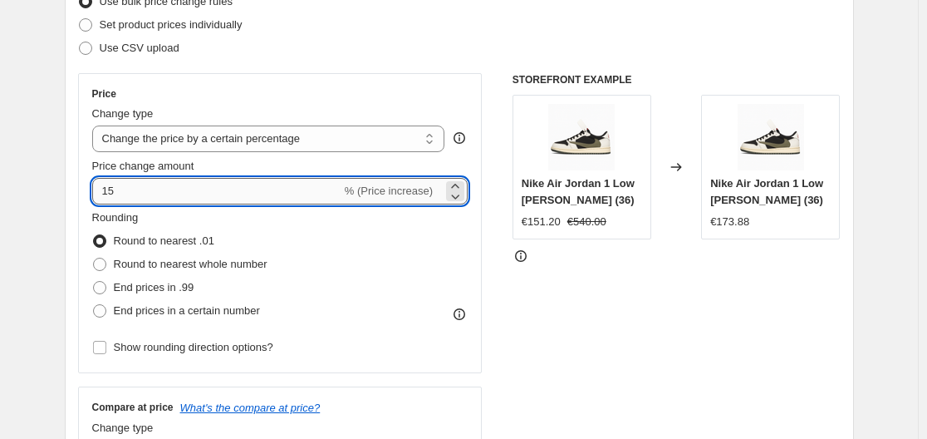
click at [135, 192] on input "15" at bounding box center [216, 191] width 249 height 27
type input "10"
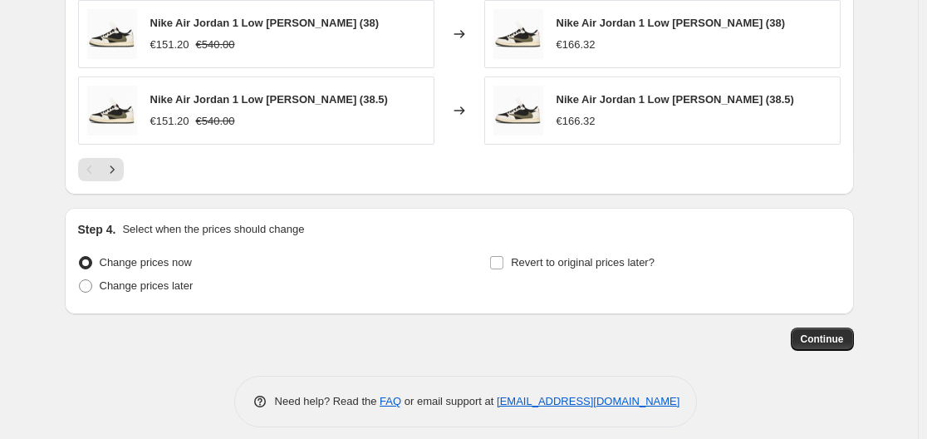
scroll to position [1274, 0]
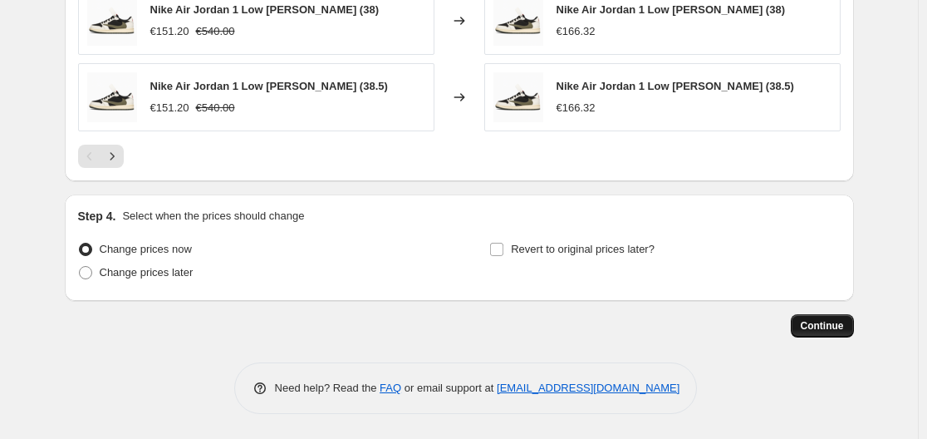
click at [837, 325] on span "Continue" at bounding box center [822, 325] width 43 height 13
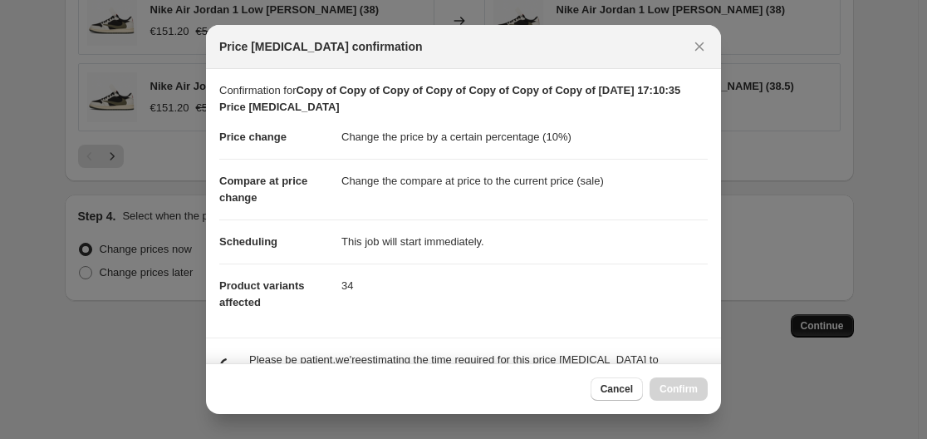
scroll to position [0, 0]
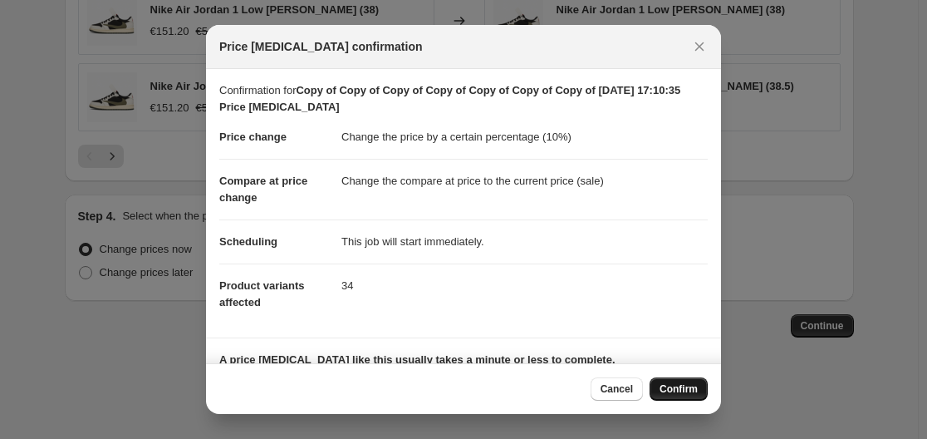
click at [682, 386] on span "Confirm" at bounding box center [679, 388] width 38 height 13
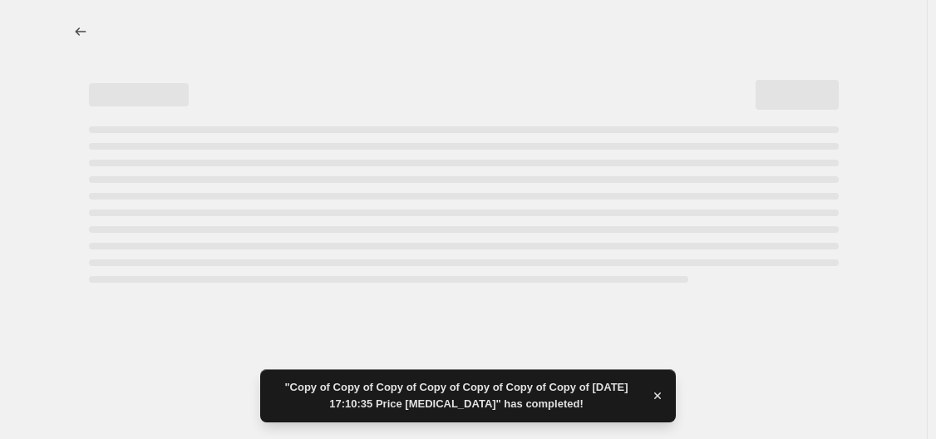
select select "percentage"
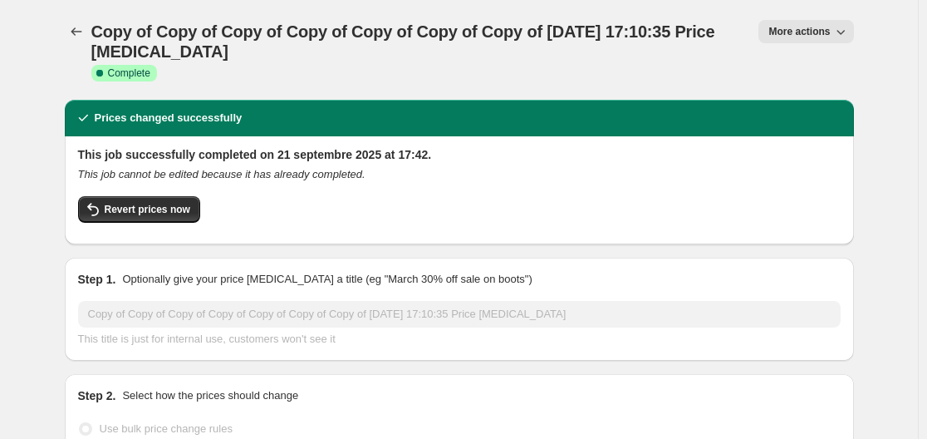
click at [813, 37] on span "More actions" at bounding box center [799, 31] width 61 height 13
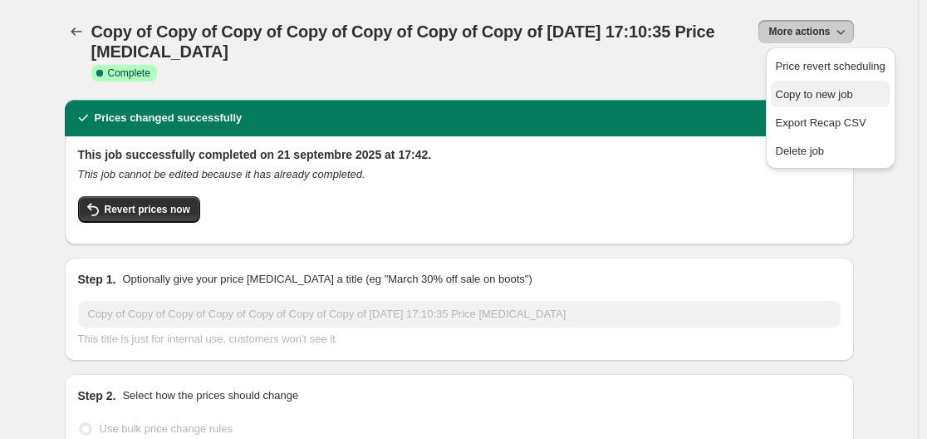
click at [802, 91] on span "Copy to new job" at bounding box center [814, 94] width 77 height 12
select select "percentage"
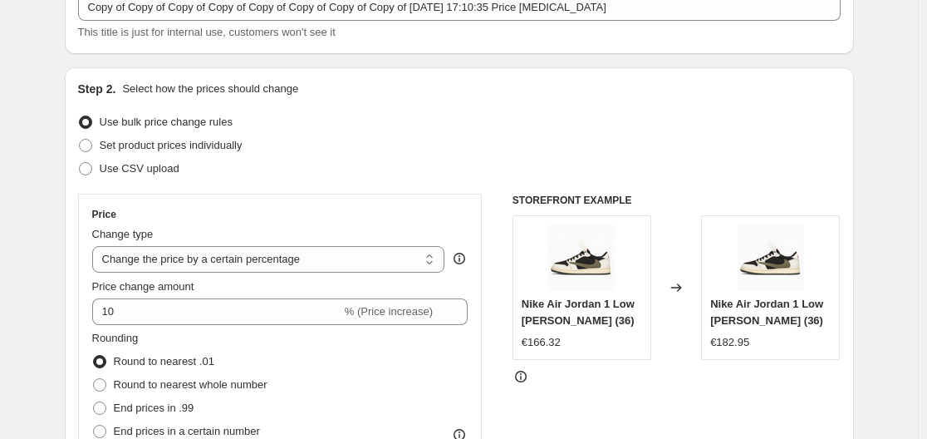
scroll to position [111, 0]
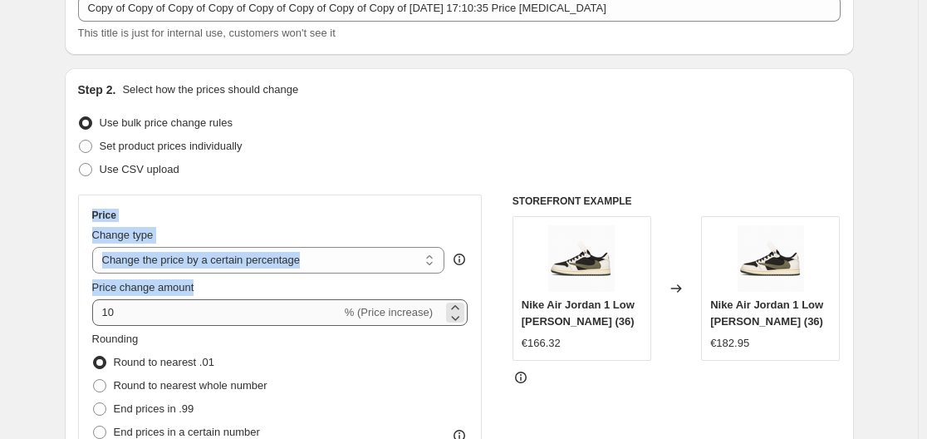
drag, startPoint x: 93, startPoint y: 218, endPoint x: 141, endPoint y: 307, distance: 101.1
click at [141, 307] on div "Price Change type Change the price to a certain amount Change the price by a ce…" at bounding box center [280, 344] width 405 height 300
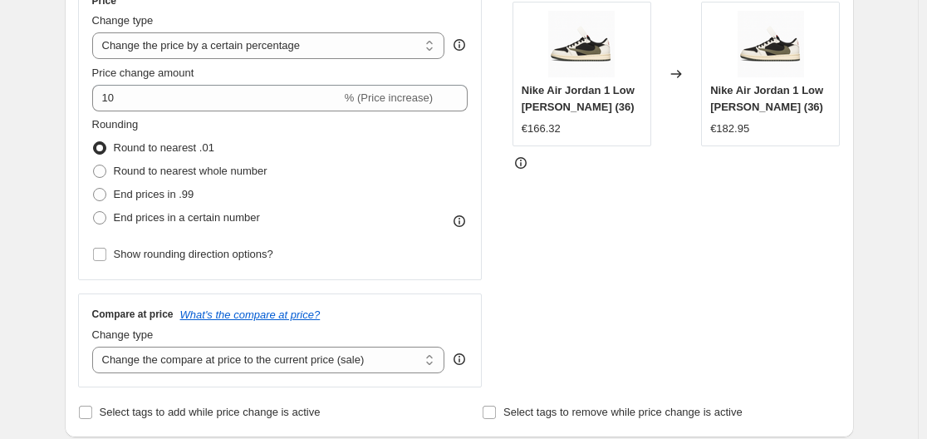
scroll to position [568, 0]
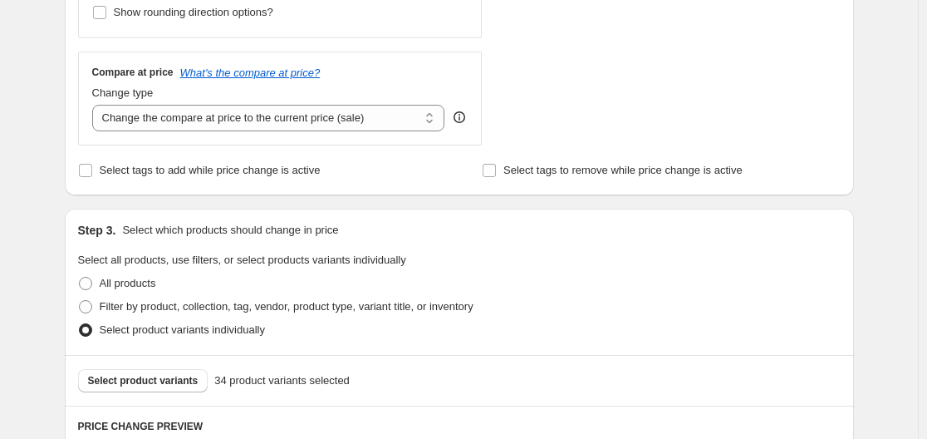
click at [37, 296] on div "Create new price change job. This page is ready Create new price change job Dra…" at bounding box center [459, 288] width 918 height 1712
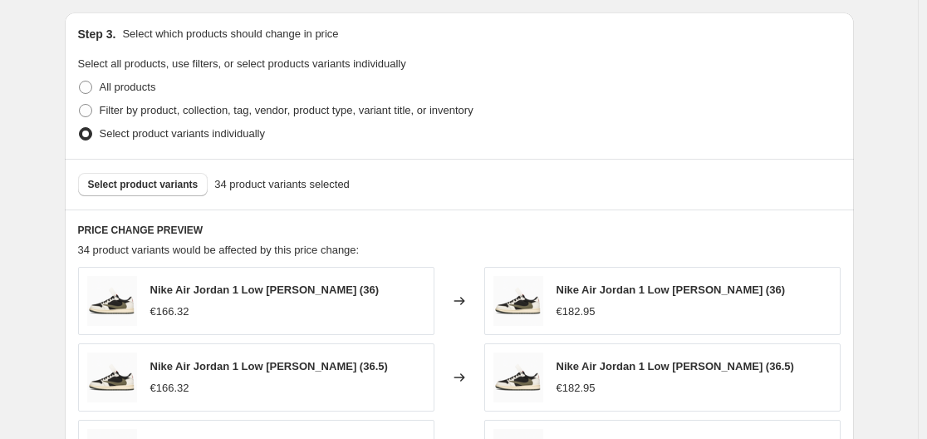
scroll to position [765, 0]
click at [150, 184] on span "Select product variants" at bounding box center [143, 183] width 111 height 13
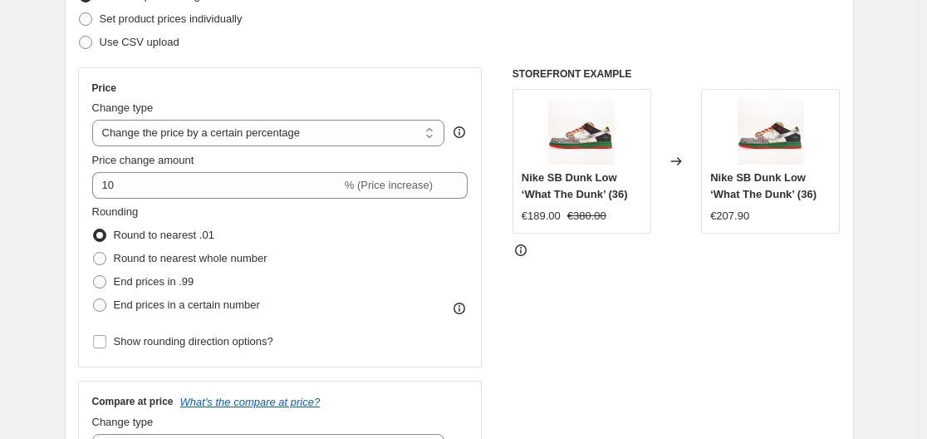
scroll to position [239, 0]
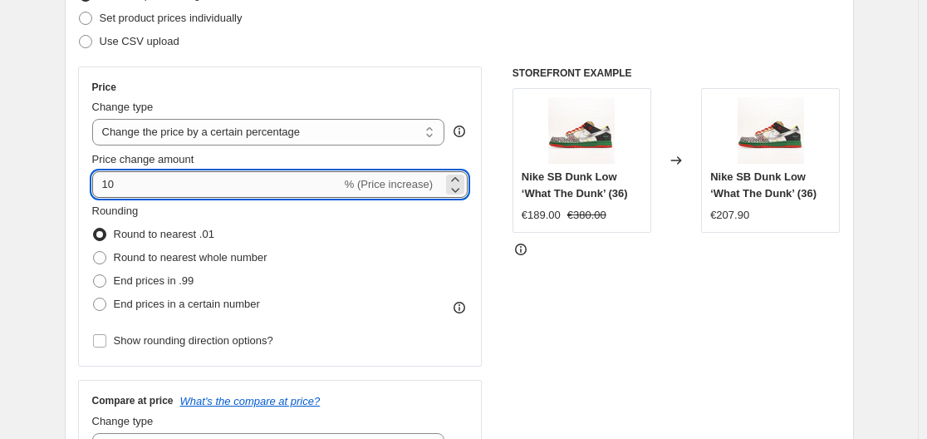
click at [103, 183] on input "10" at bounding box center [216, 184] width 249 height 27
type input "-10"
click at [68, 181] on div "Step 2. Select how the prices should change Use bulk price change rules Set pro…" at bounding box center [459, 231] width 789 height 583
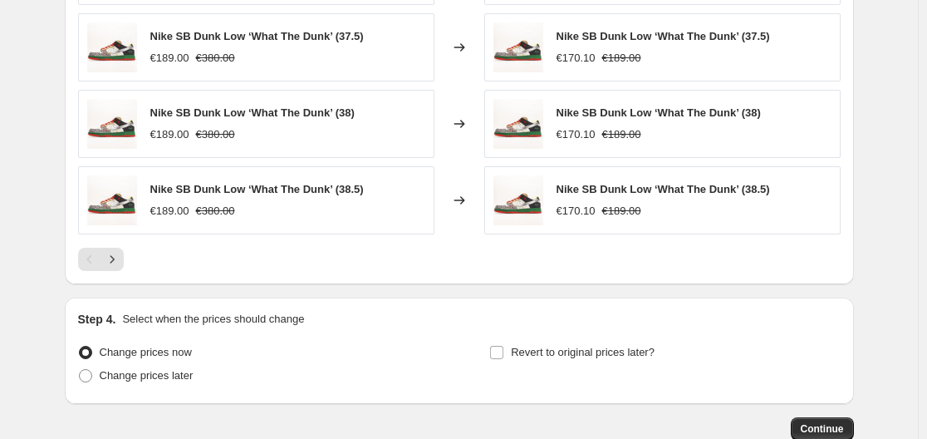
scroll to position [1274, 0]
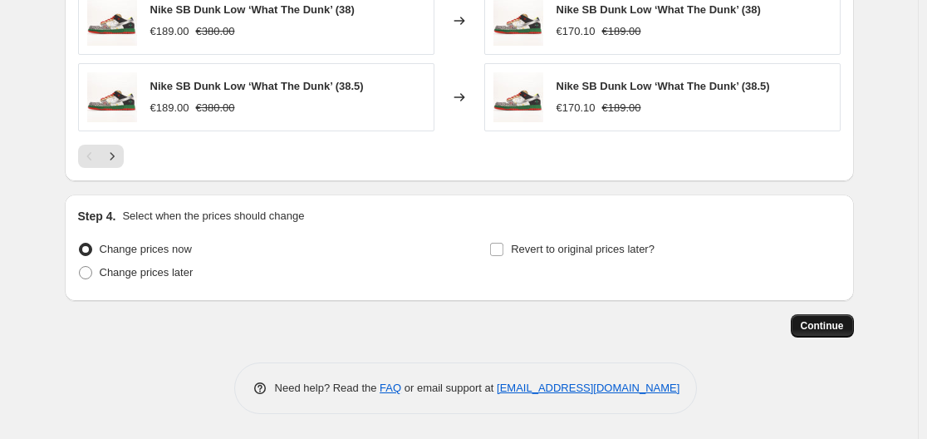
click at [843, 326] on span "Continue" at bounding box center [822, 325] width 43 height 13
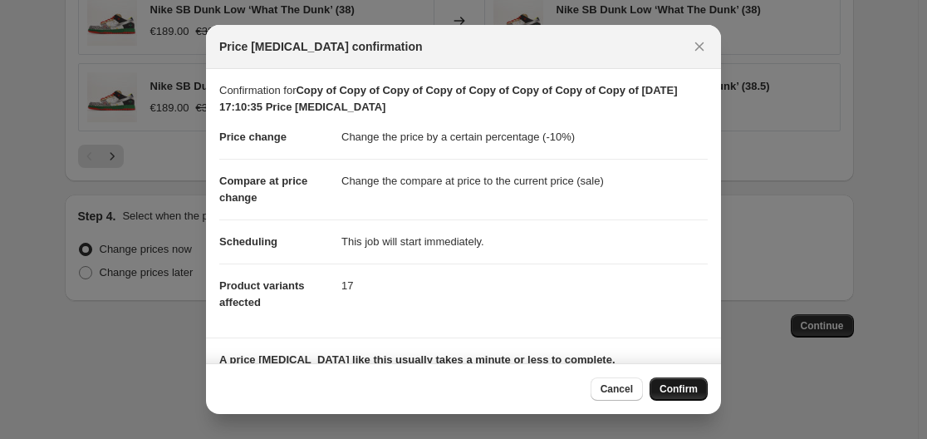
click at [681, 386] on span "Confirm" at bounding box center [679, 388] width 38 height 13
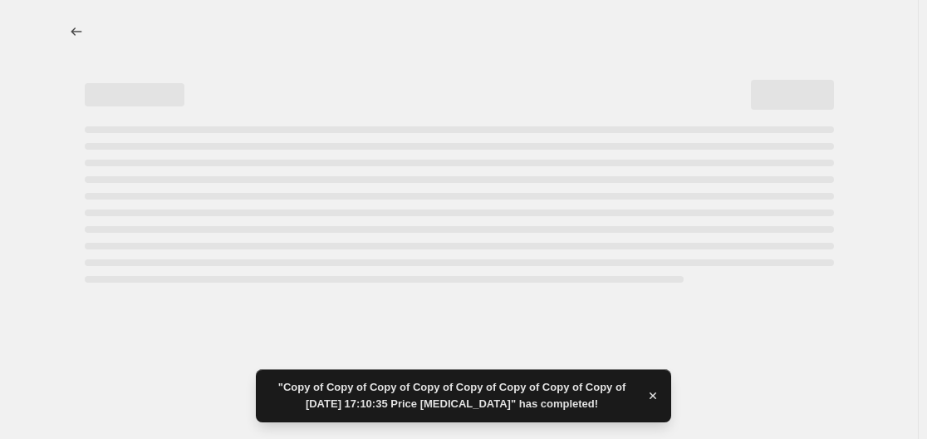
select select "percentage"
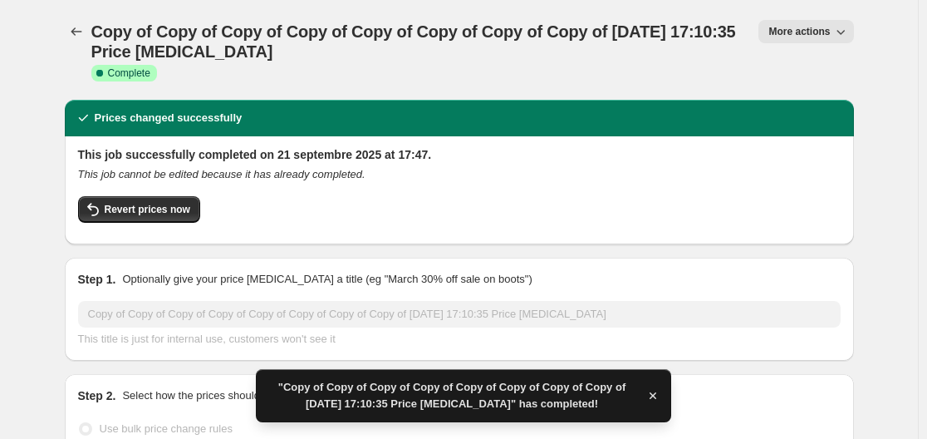
click at [827, 27] on span "More actions" at bounding box center [799, 31] width 61 height 13
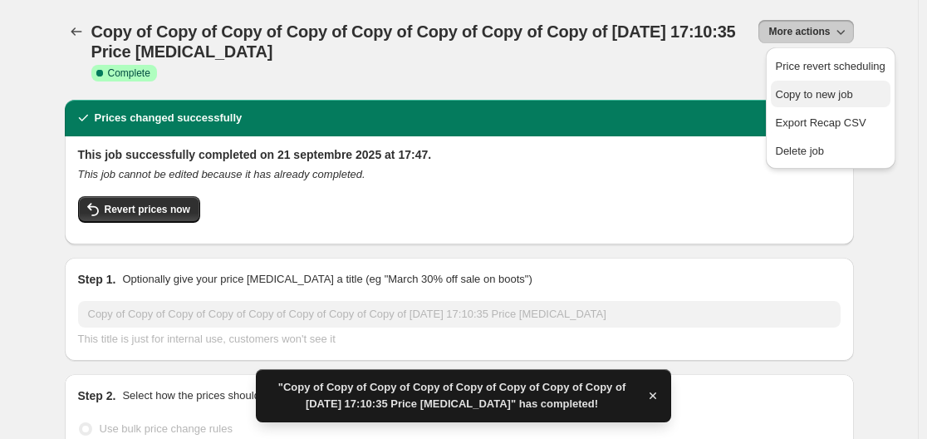
click at [810, 93] on span "Copy to new job" at bounding box center [814, 94] width 77 height 12
select select "percentage"
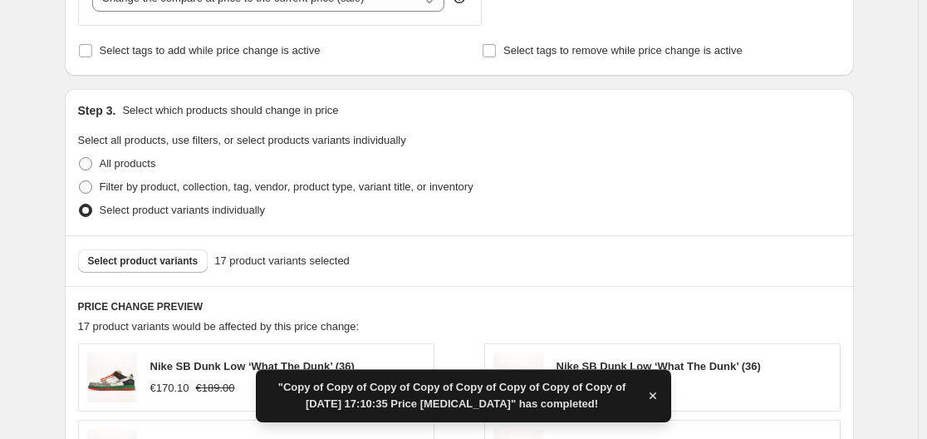
scroll to position [695, 0]
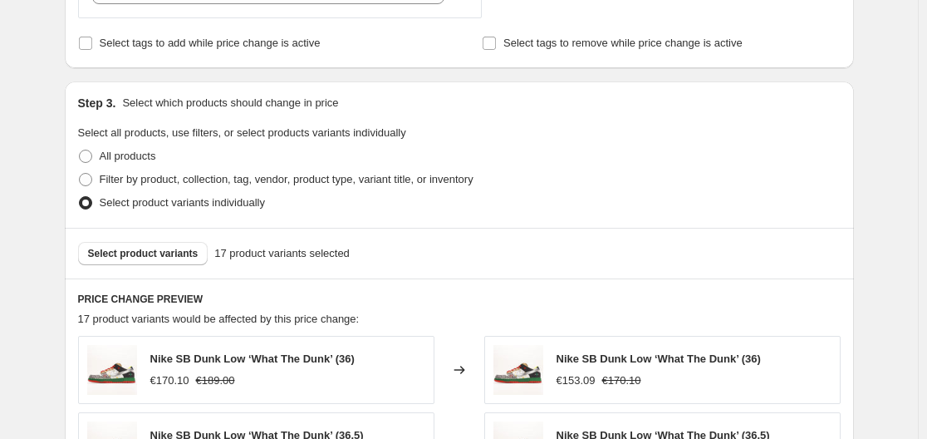
click at [91, 302] on h6 "PRICE CHANGE PREVIEW" at bounding box center [459, 299] width 763 height 13
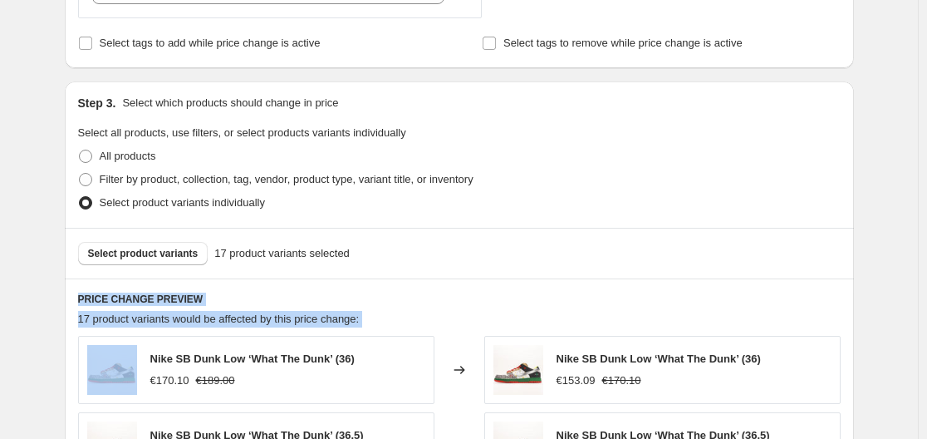
drag, startPoint x: 91, startPoint y: 302, endPoint x: 396, endPoint y: 346, distance: 308.9
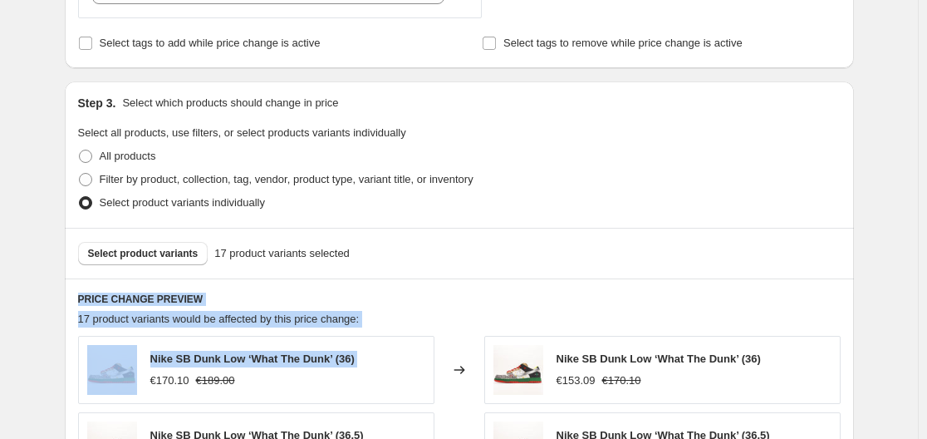
click at [42, 323] on div "Create new price change job. This page is ready Create new price change job Dra…" at bounding box center [459, 161] width 918 height 1712
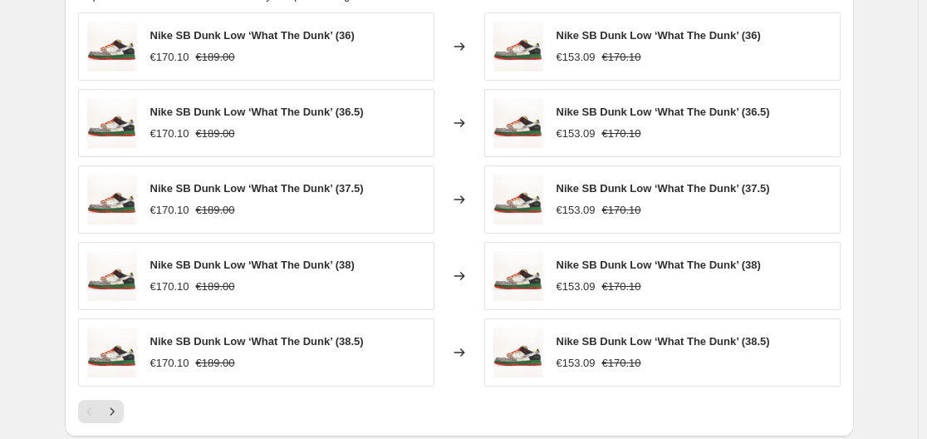
scroll to position [1017, 0]
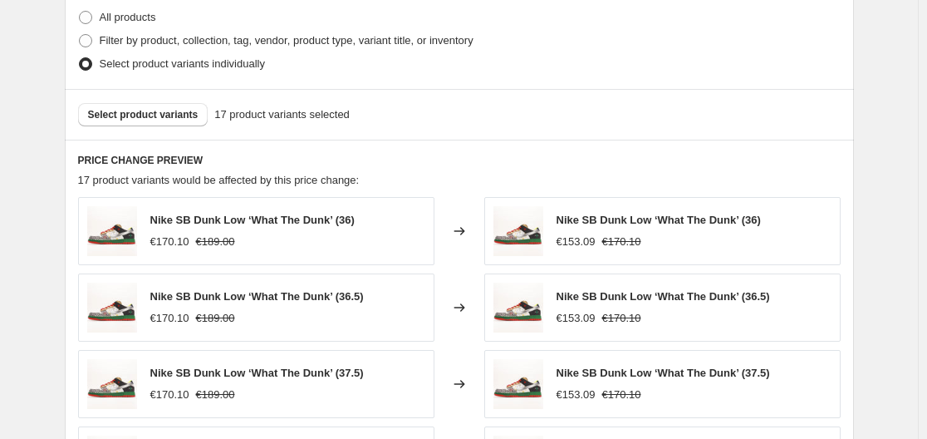
scroll to position [807, 0]
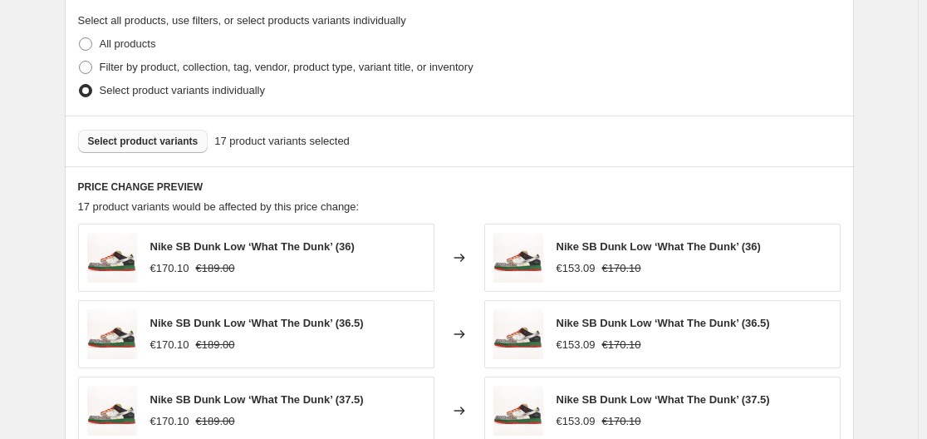
click at [129, 150] on button "Select product variants" at bounding box center [143, 141] width 130 height 23
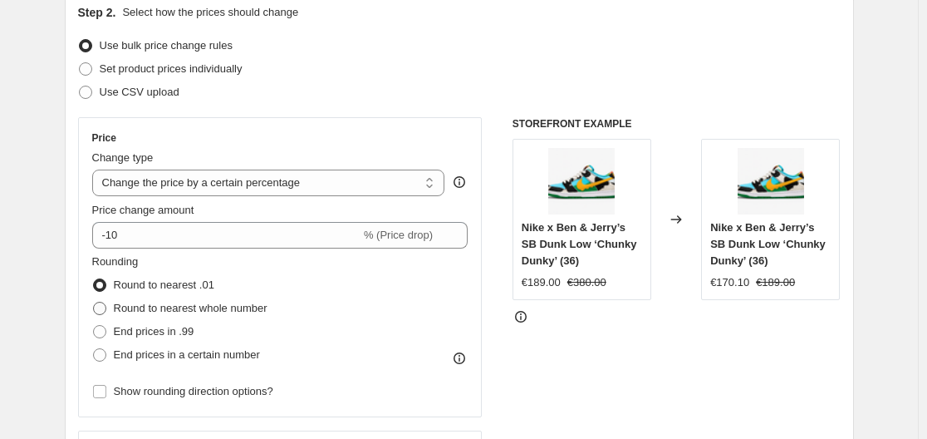
scroll to position [192, 0]
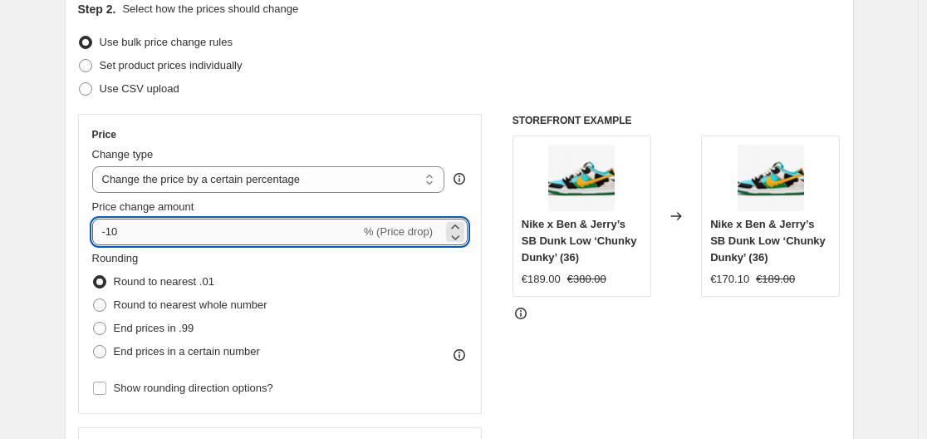
click at [134, 234] on input "-10" at bounding box center [226, 232] width 268 height 27
type input "-1"
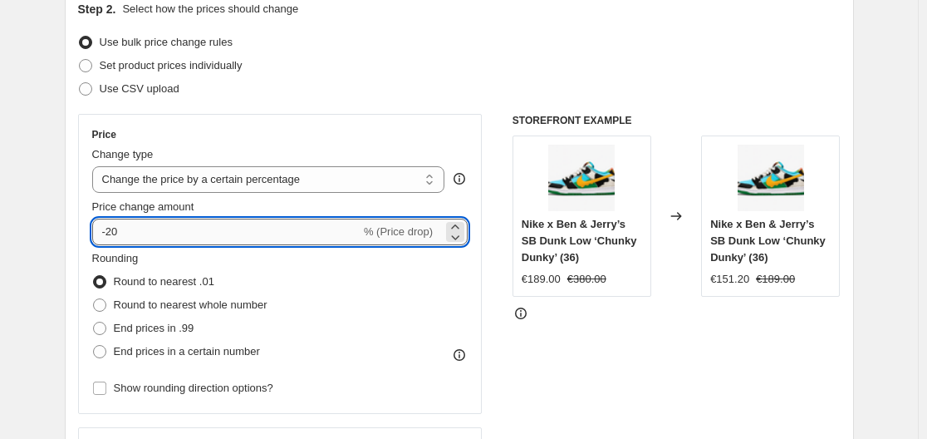
click at [140, 233] on input "-20" at bounding box center [226, 232] width 268 height 27
type input "-2"
type input "-25"
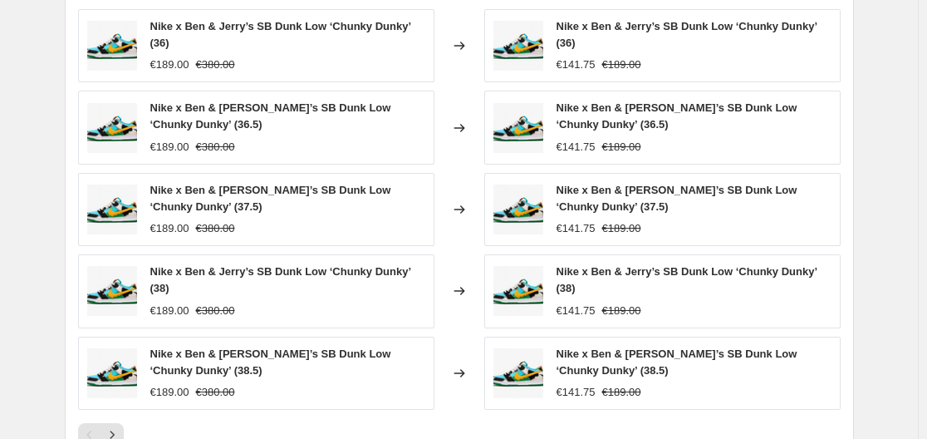
scroll to position [1301, 0]
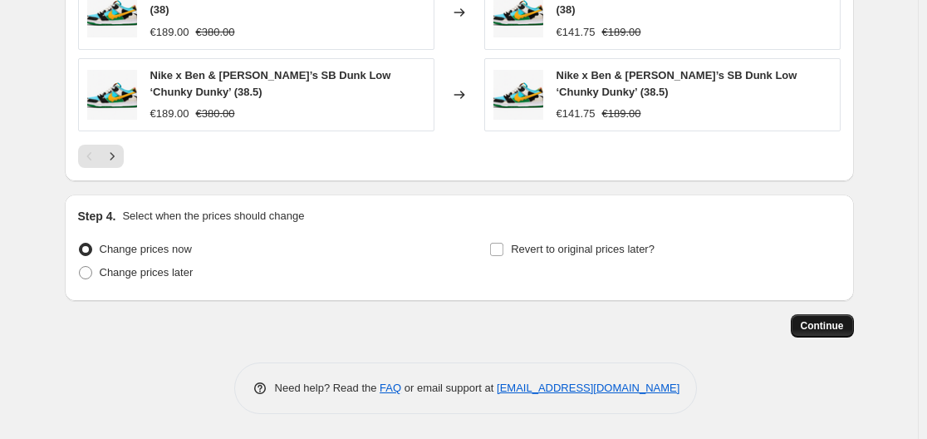
click at [811, 322] on span "Continue" at bounding box center [822, 325] width 43 height 13
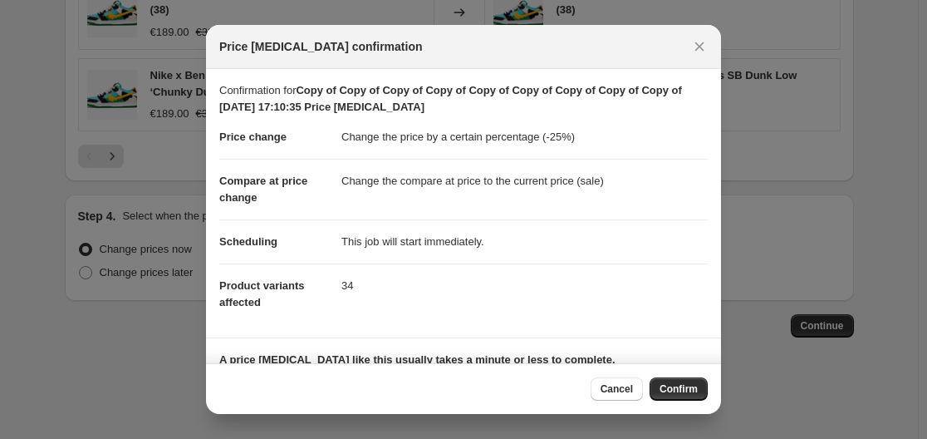
click at [676, 376] on div "Cancel Confirm" at bounding box center [463, 388] width 515 height 51
click at [675, 385] on span "Confirm" at bounding box center [679, 388] width 38 height 13
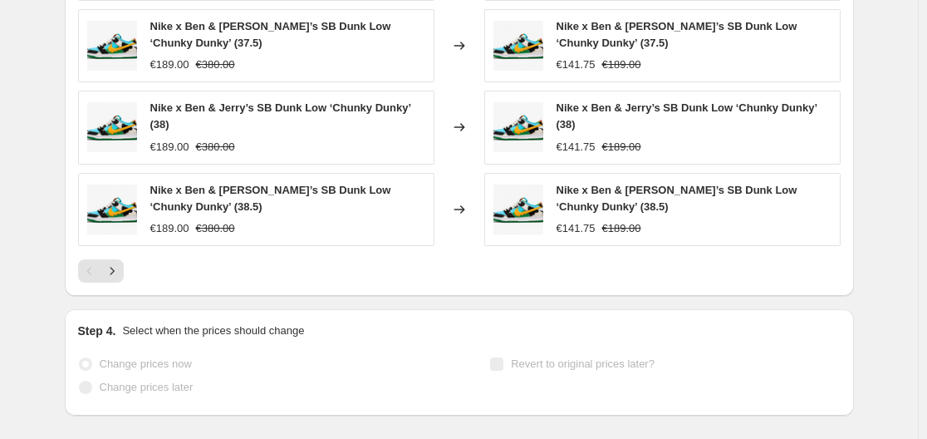
select select "percentage"
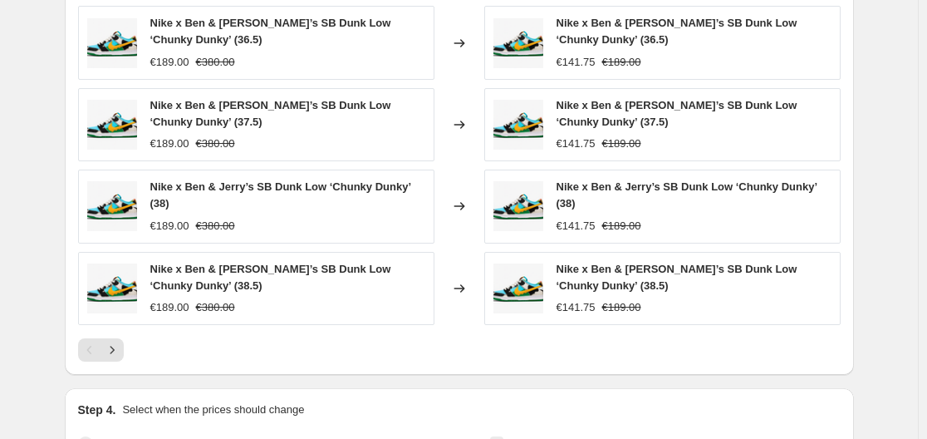
scroll to position [0, 0]
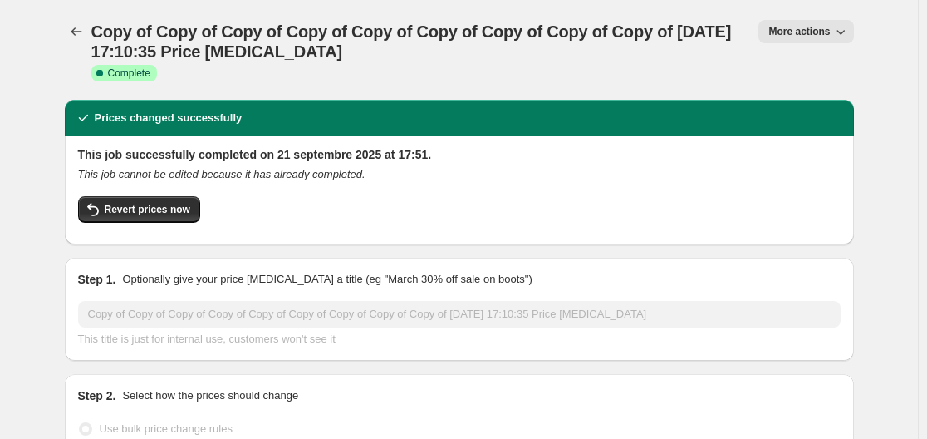
drag, startPoint x: 828, startPoint y: 18, endPoint x: 821, endPoint y: 37, distance: 20.2
click at [821, 37] on div "Copy of Copy of Copy of Copy of Copy of Copy of Copy of Copy of Copy of 21 sept…" at bounding box center [459, 50] width 789 height 100
click at [821, 37] on span "More actions" at bounding box center [799, 31] width 61 height 13
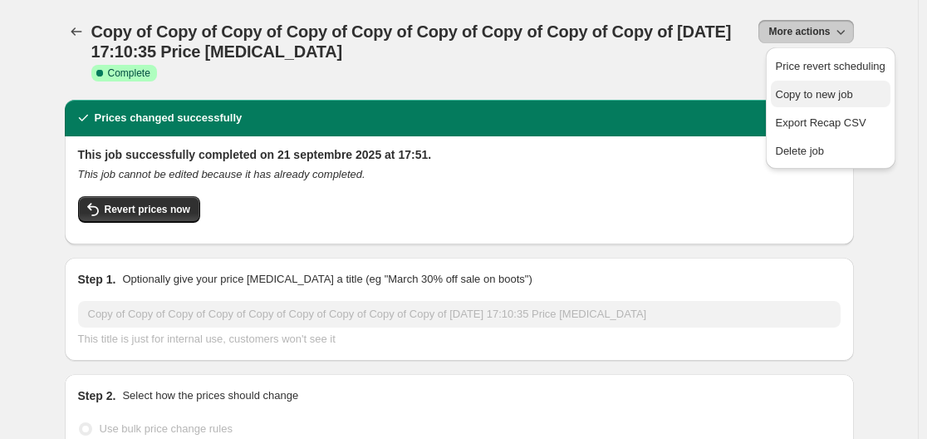
click at [816, 92] on span "Copy to new job" at bounding box center [814, 94] width 77 height 12
select select "percentage"
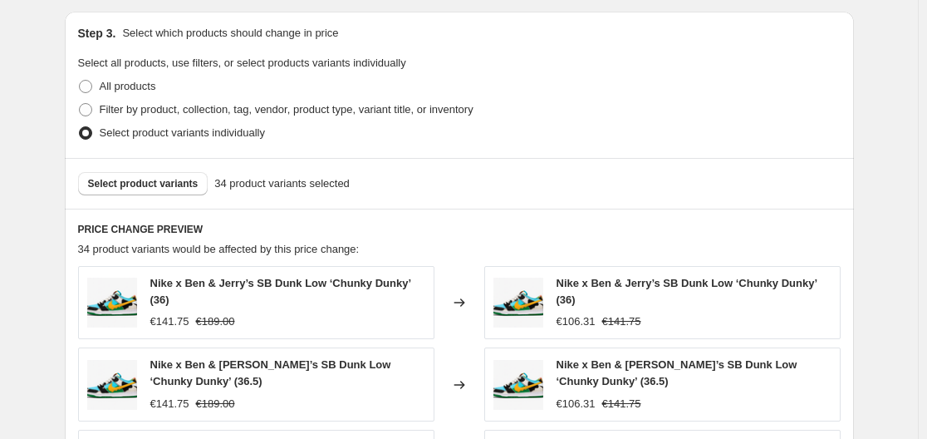
scroll to position [763, 0]
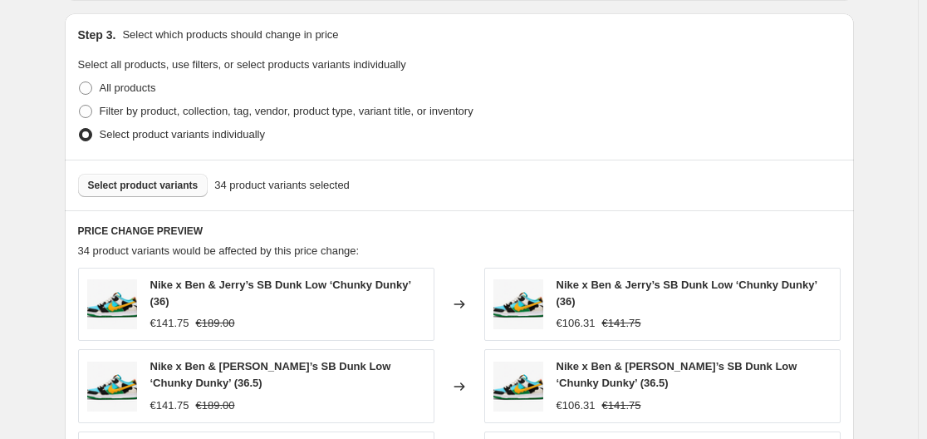
click at [165, 188] on span "Select product variants" at bounding box center [143, 185] width 111 height 13
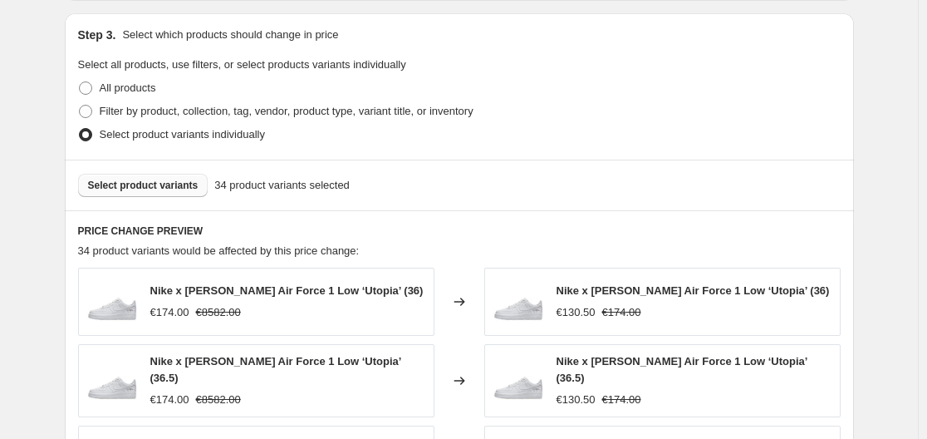
click at [175, 184] on span "Select product variants" at bounding box center [143, 185] width 111 height 13
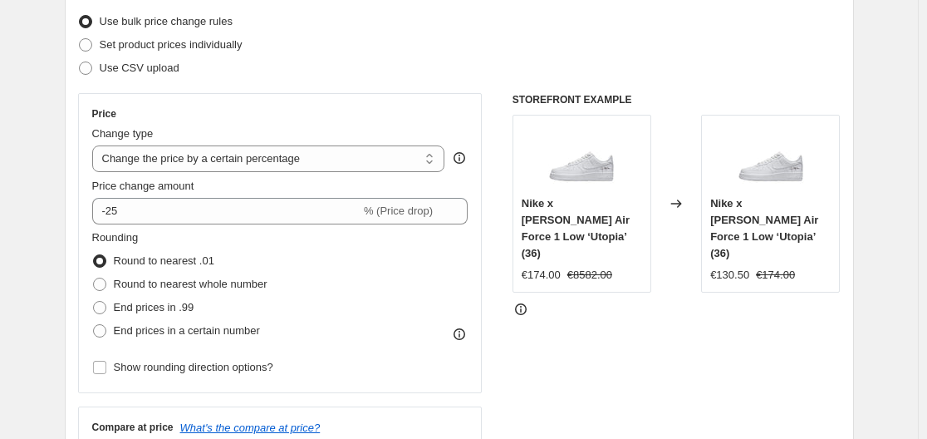
scroll to position [212, 0]
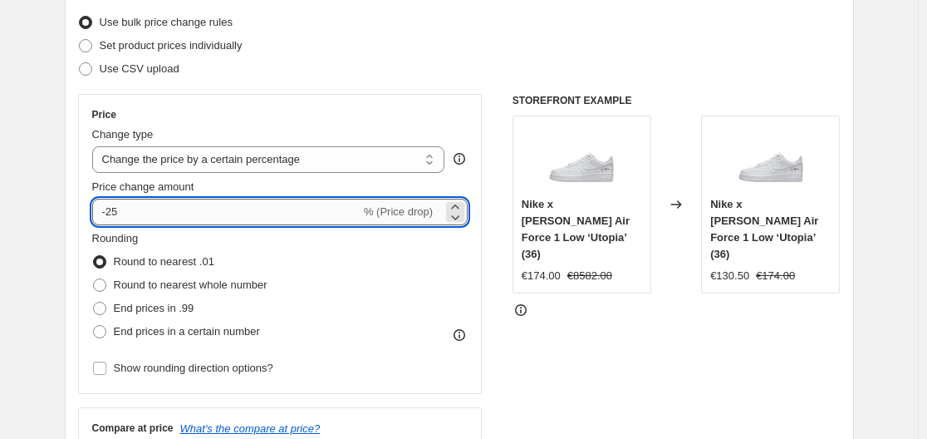
click at [125, 208] on input "-25" at bounding box center [226, 212] width 268 height 27
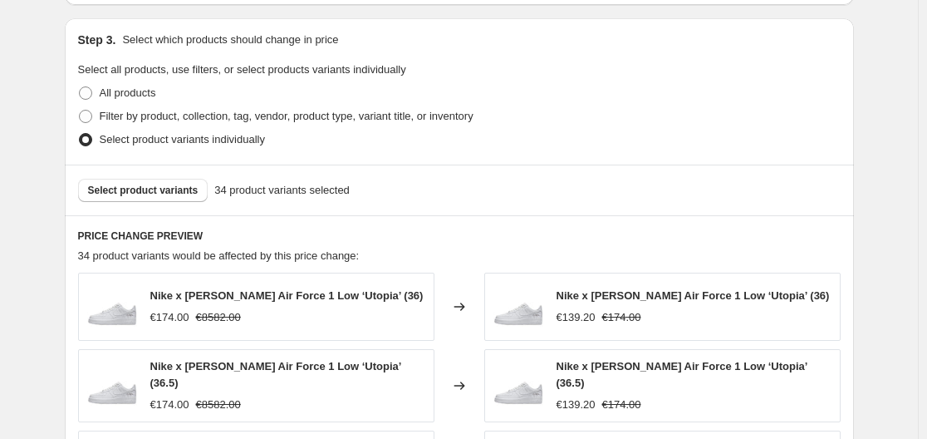
scroll to position [1274, 0]
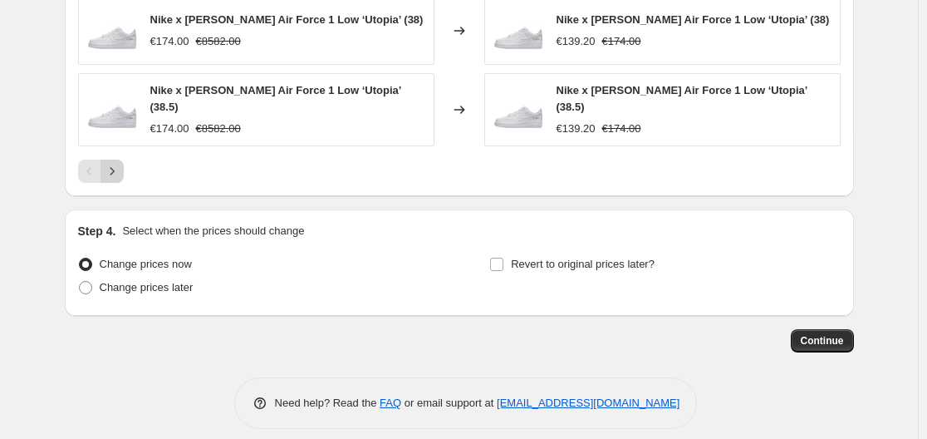
click at [114, 163] on icon "Next" at bounding box center [112, 171] width 17 height 17
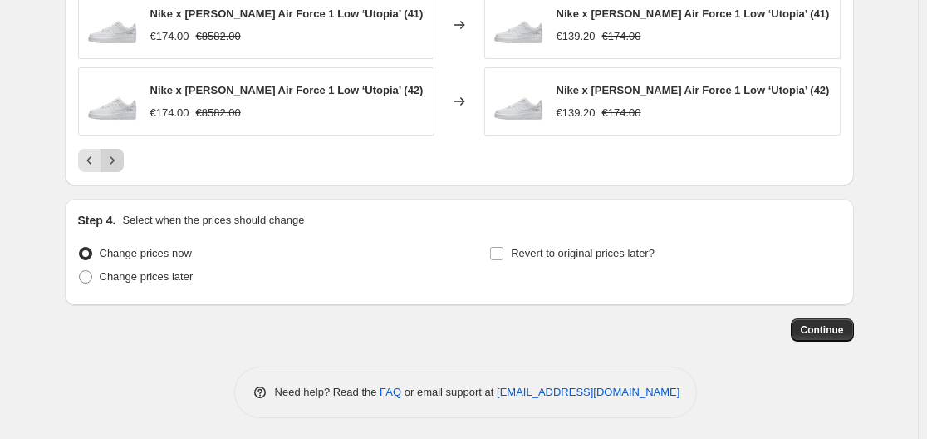
click at [114, 152] on icon "Next" at bounding box center [112, 160] width 17 height 17
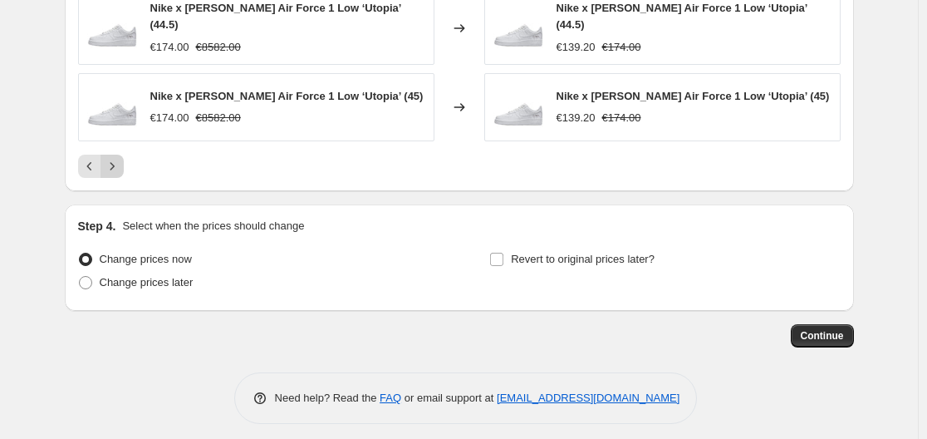
click at [114, 158] on icon "Next" at bounding box center [112, 166] width 17 height 17
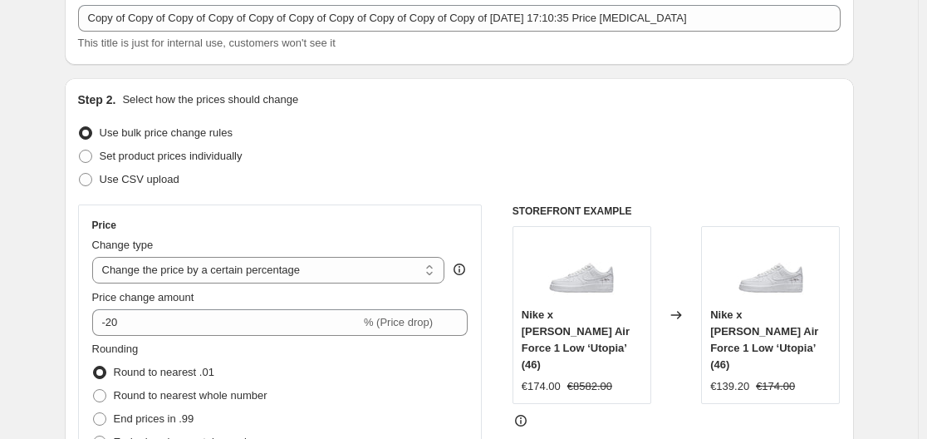
scroll to position [101, 0]
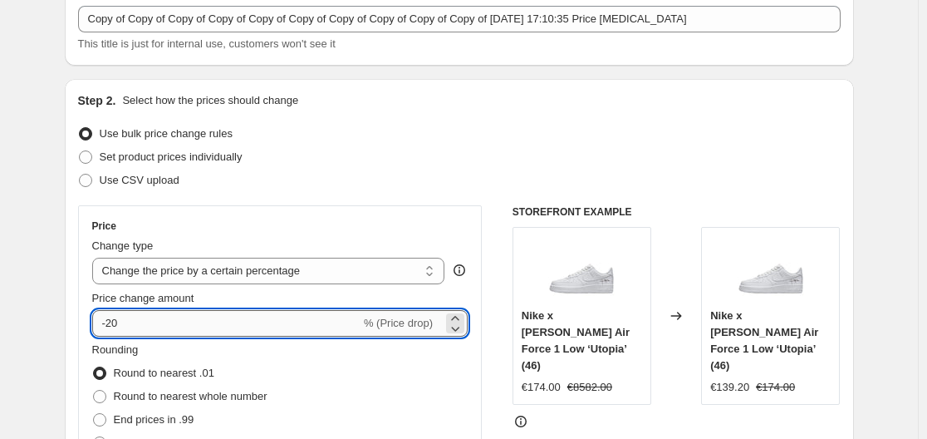
drag, startPoint x: 122, startPoint y: 326, endPoint x: 112, endPoint y: 327, distance: 10.0
click at [112, 327] on input "-20" at bounding box center [226, 323] width 268 height 27
type input "-15"
click at [71, 326] on div "Step 2. Select how the prices should change Use bulk price change rules Set pro…" at bounding box center [459, 370] width 789 height 583
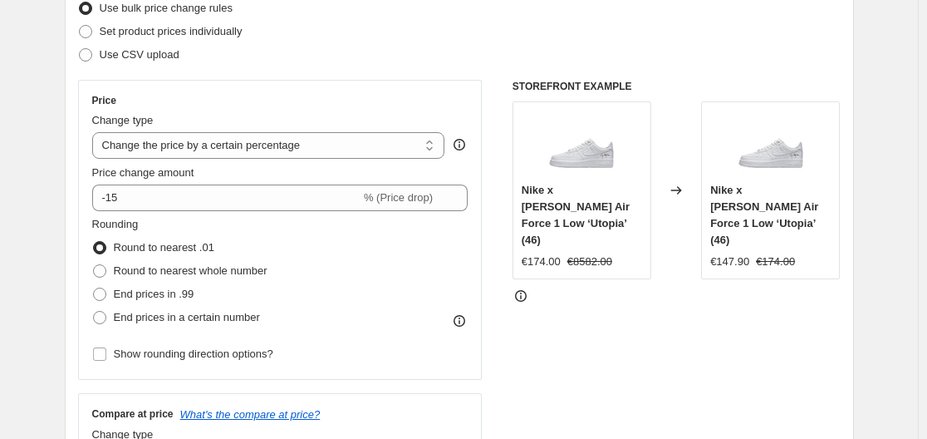
scroll to position [666, 0]
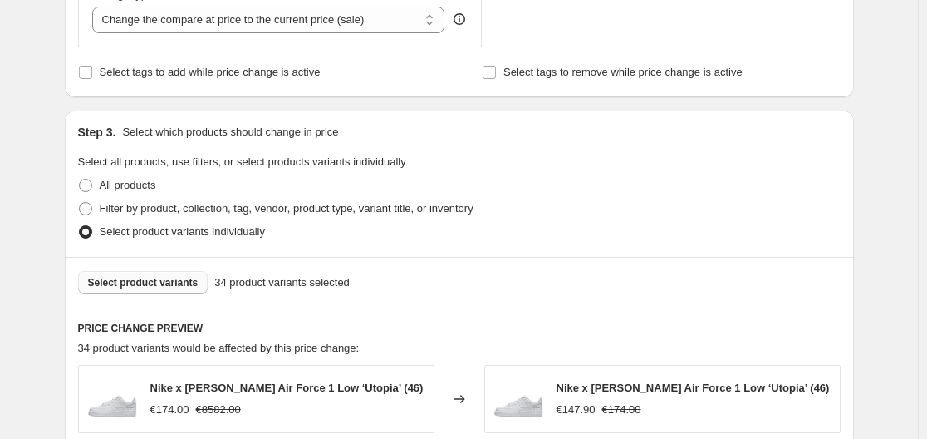
click at [144, 277] on span "Select product variants" at bounding box center [143, 282] width 111 height 13
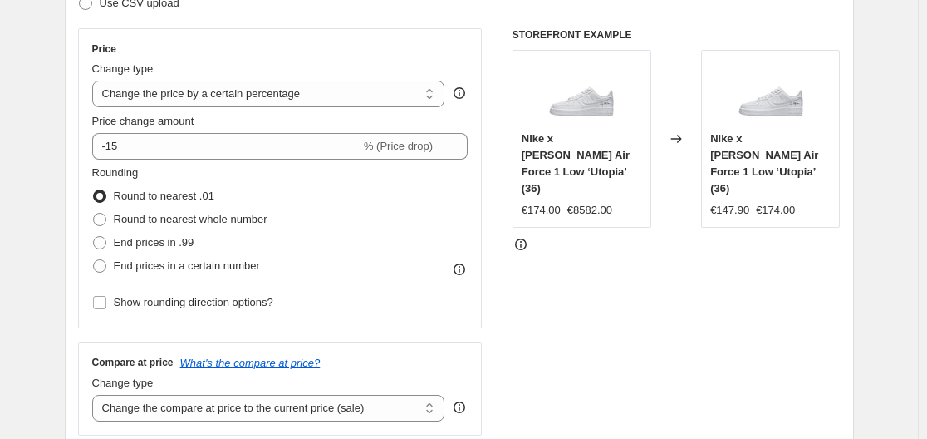
scroll to position [225, 0]
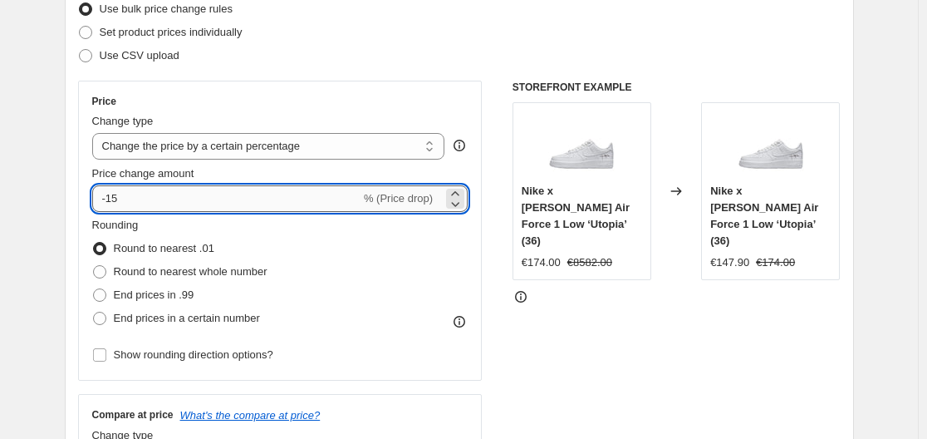
click at [128, 197] on input "-15" at bounding box center [226, 198] width 268 height 27
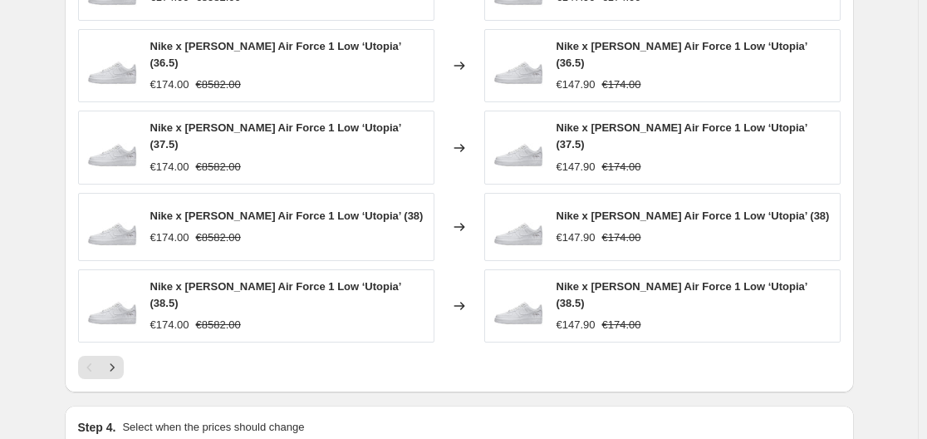
scroll to position [1274, 0]
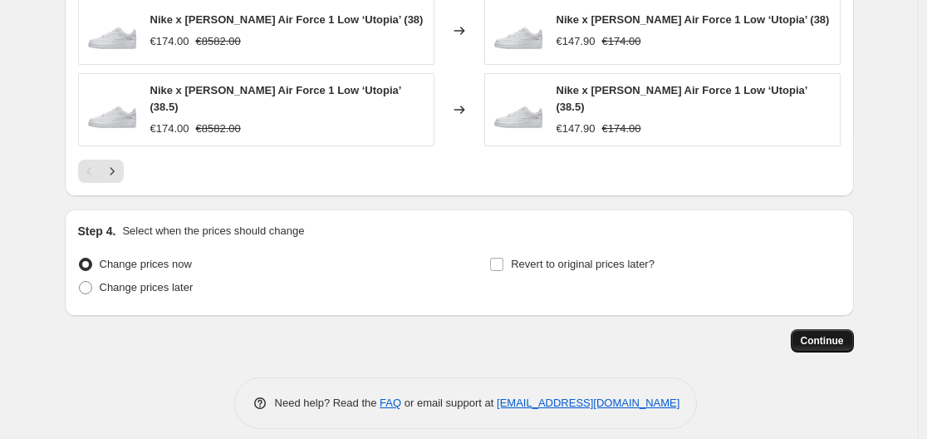
click at [826, 334] on span "Continue" at bounding box center [822, 340] width 43 height 13
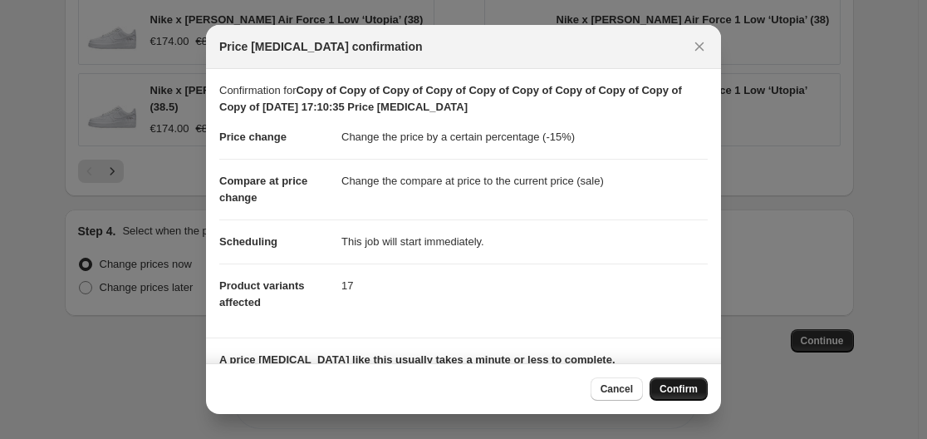
click at [660, 379] on button "Confirm" at bounding box center [679, 388] width 58 height 23
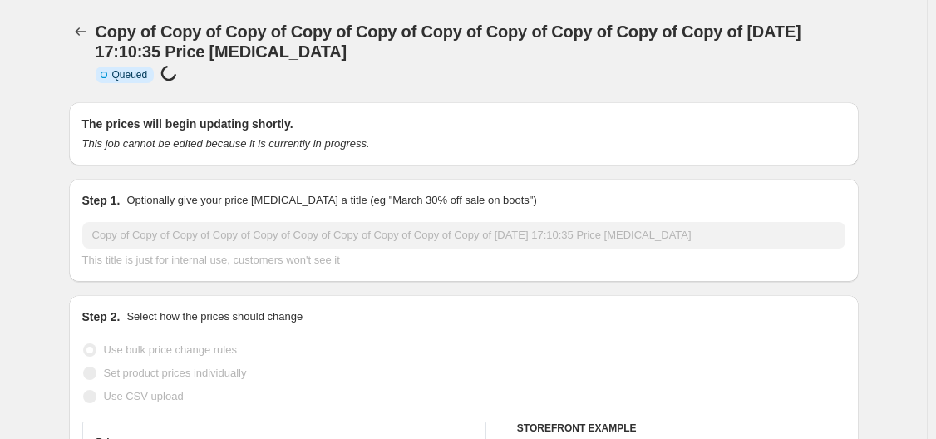
select select "percentage"
